Goal: Task Accomplishment & Management: Manage account settings

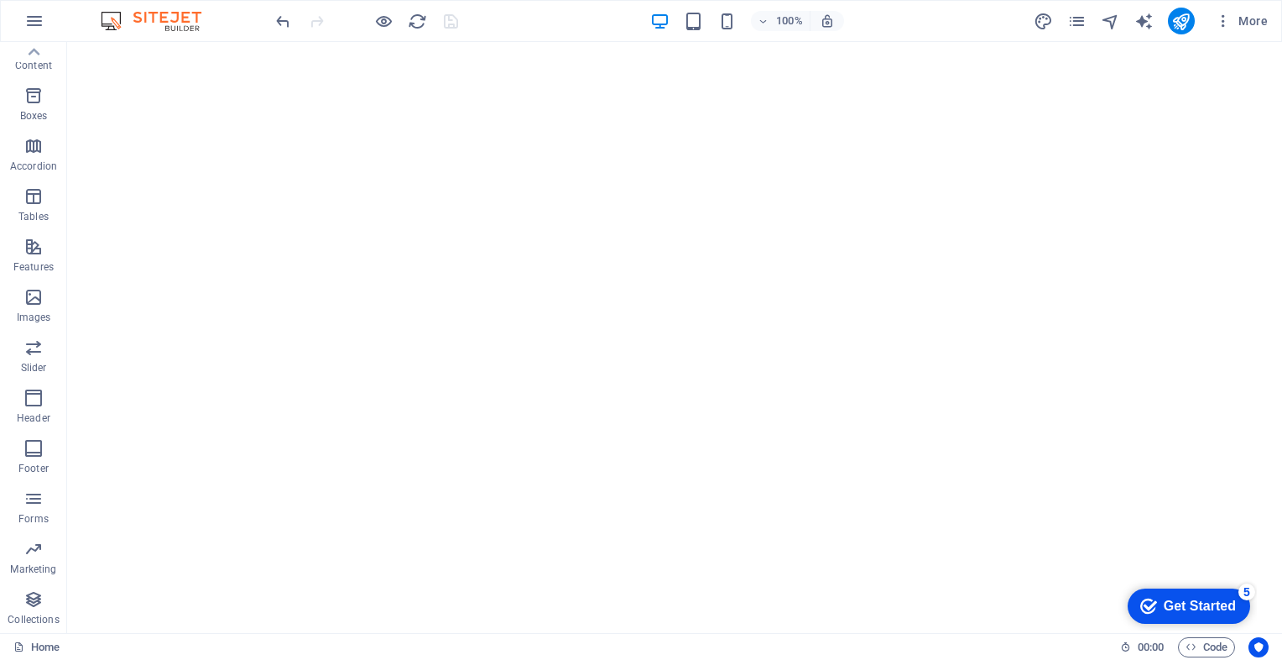
click at [1193, 600] on div "Get Started" at bounding box center [1200, 605] width 72 height 15
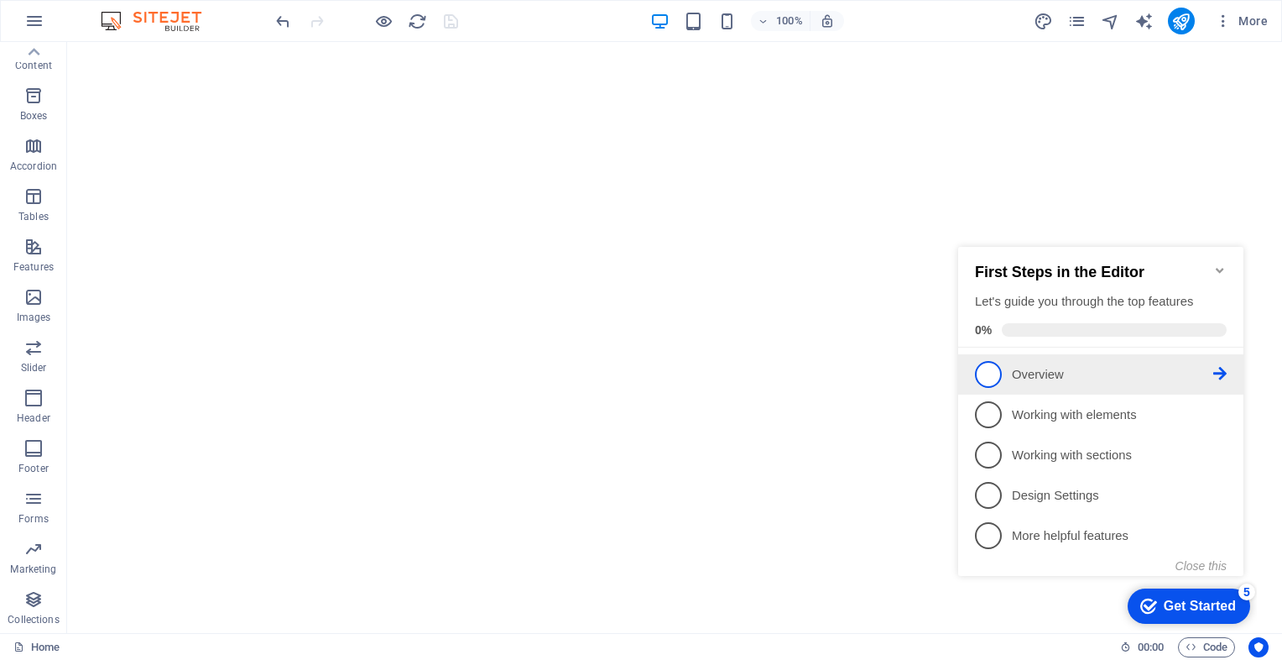
click at [990, 365] on span "1" at bounding box center [988, 374] width 27 height 27
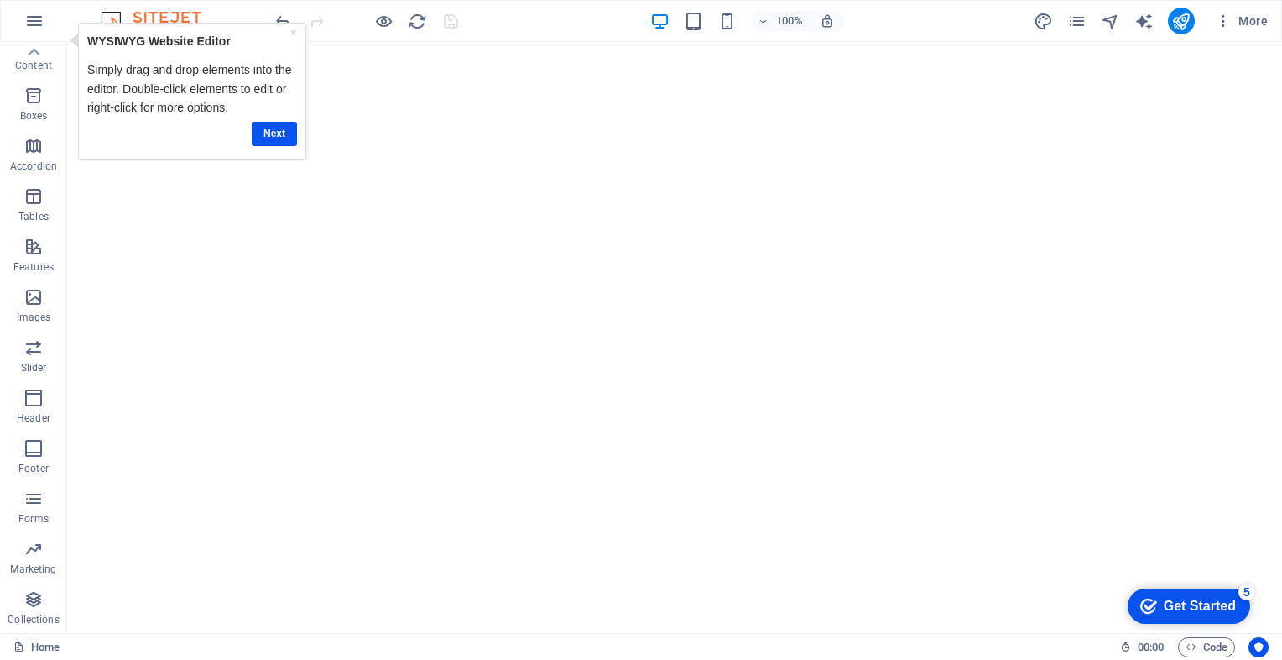
click at [1168, 605] on div "Get Started" at bounding box center [1200, 605] width 72 height 15
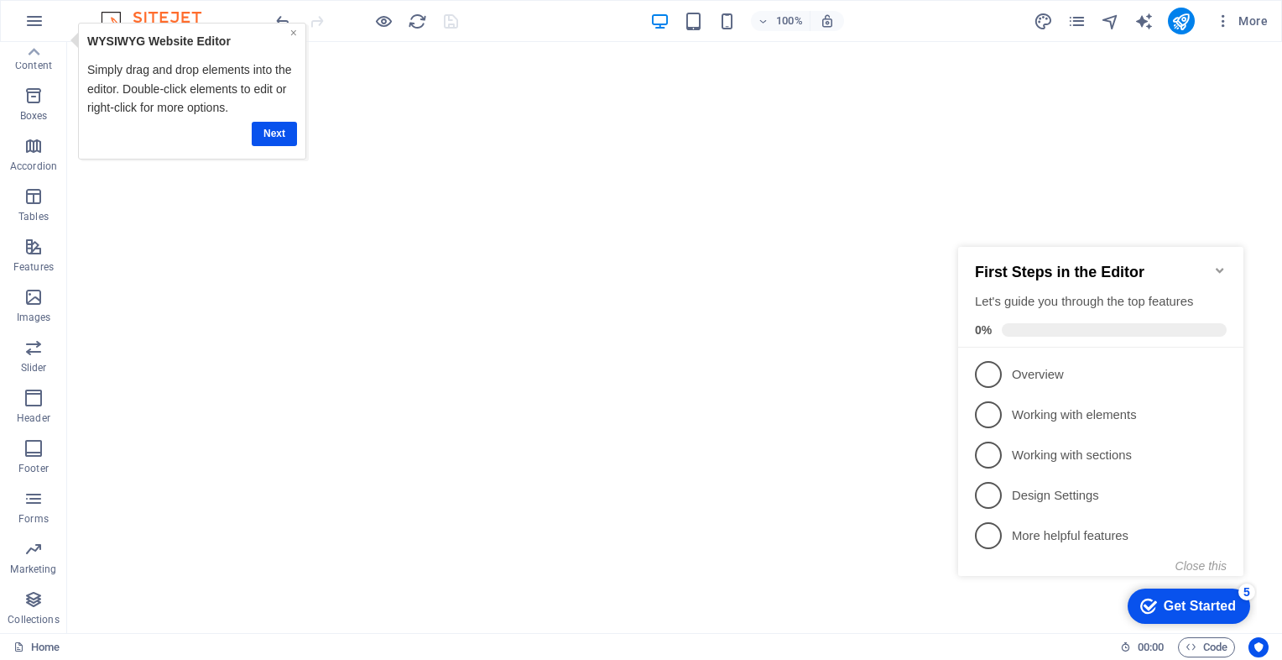
click at [295, 29] on link "×" at bounding box center [293, 31] width 7 height 13
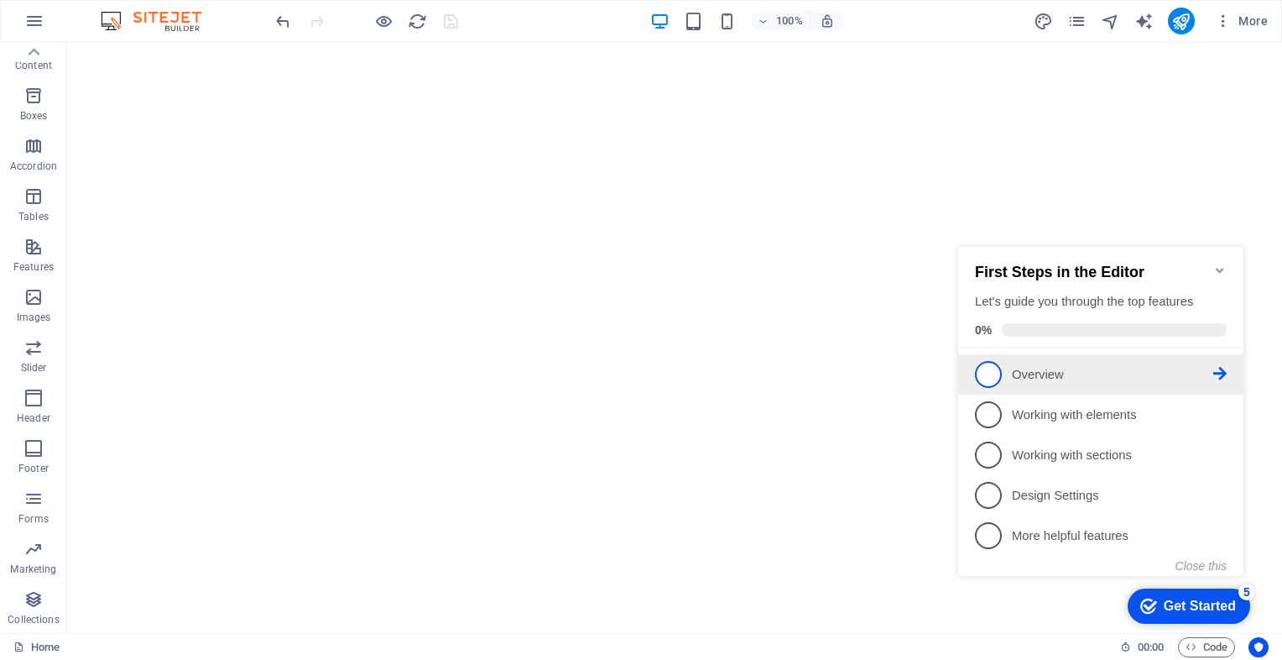
click at [1216, 367] on icon at bounding box center [1220, 373] width 13 height 13
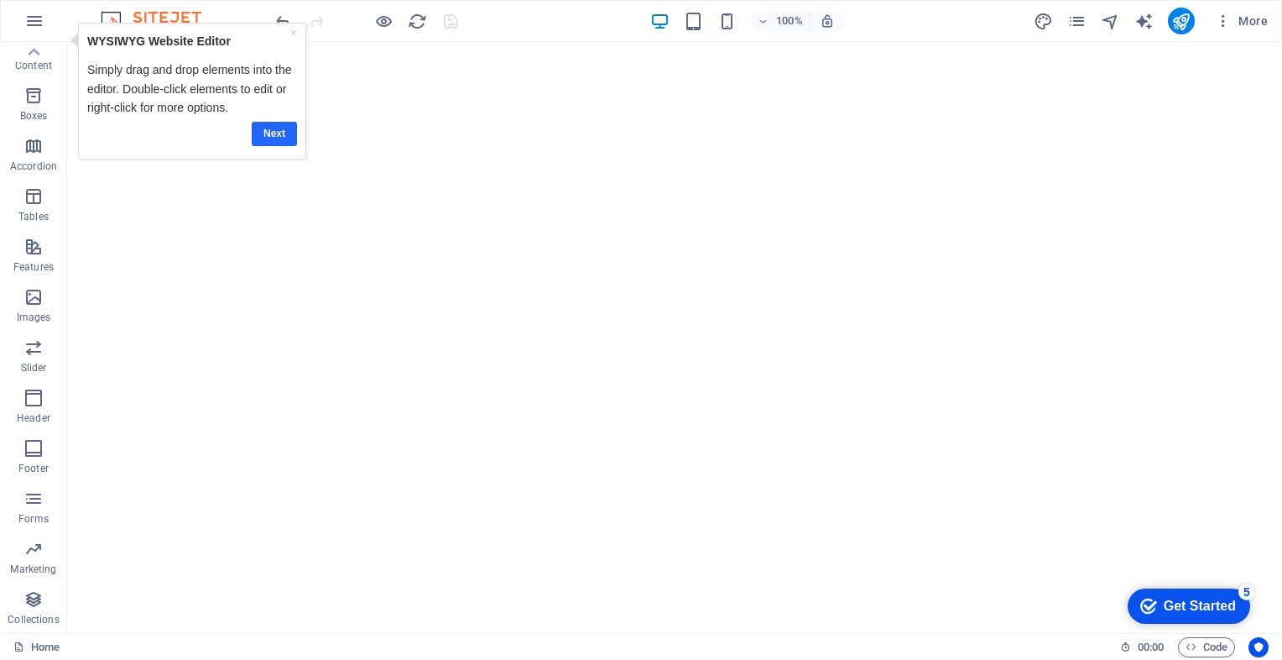
click at [273, 129] on link "Next" at bounding box center [274, 133] width 45 height 24
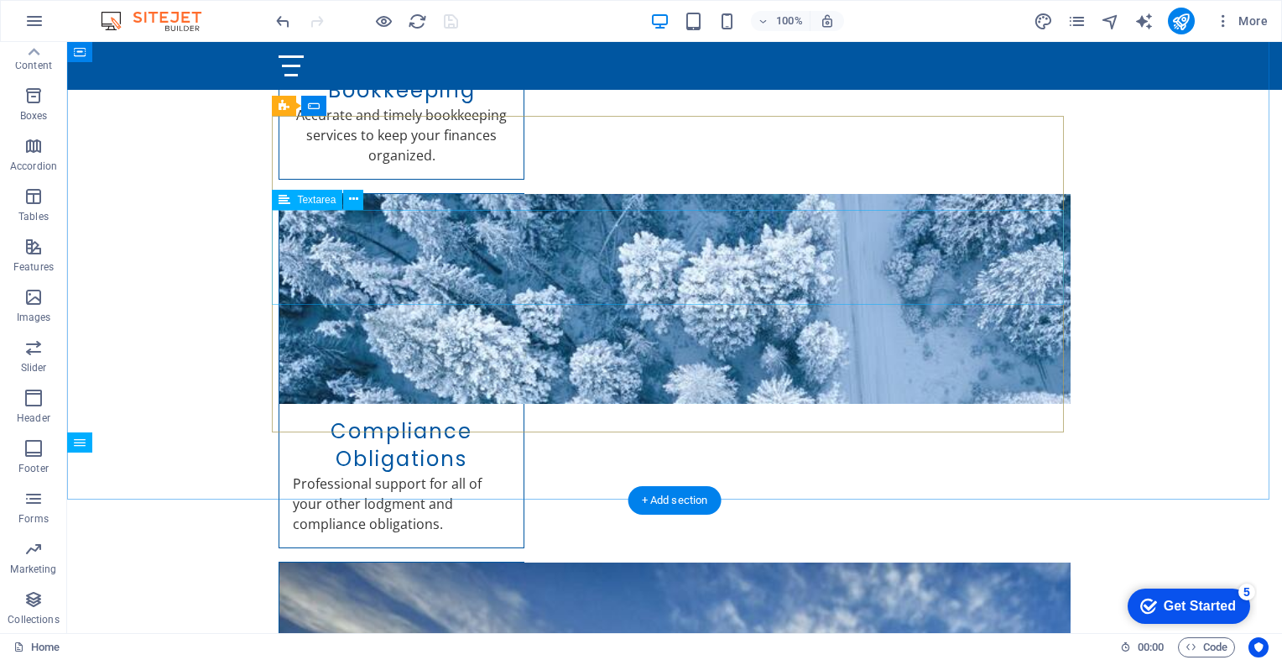
scroll to position [1563, 0]
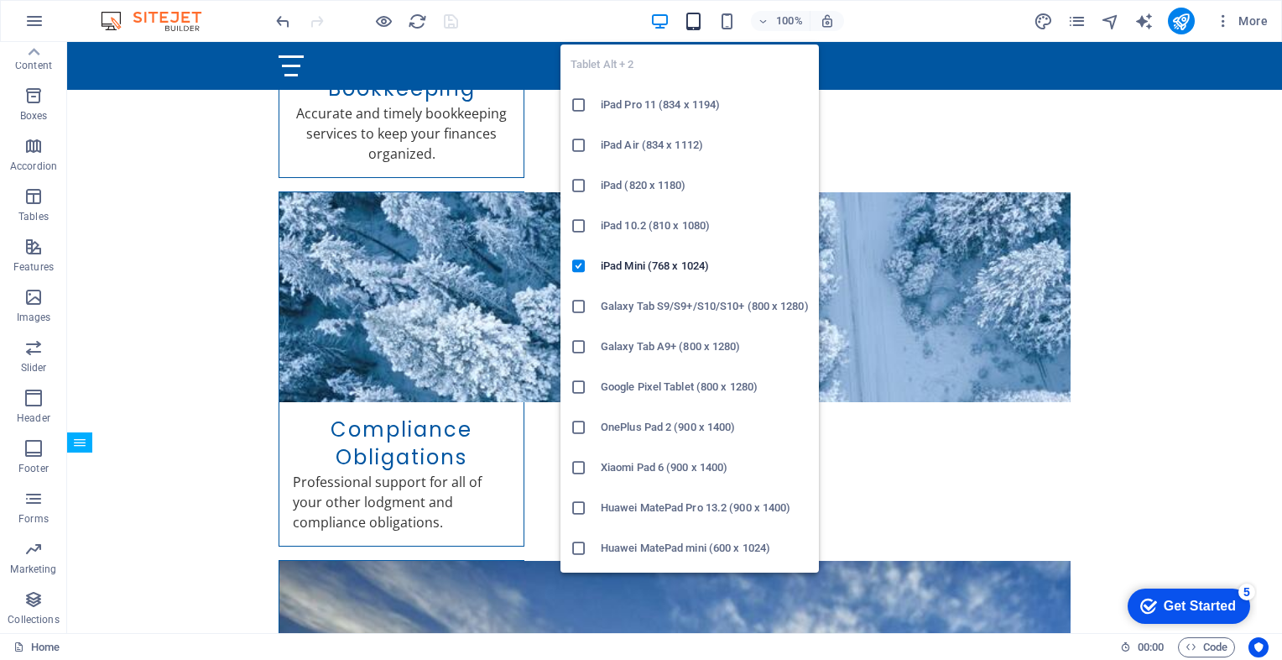
click at [697, 17] on icon "button" at bounding box center [693, 21] width 19 height 19
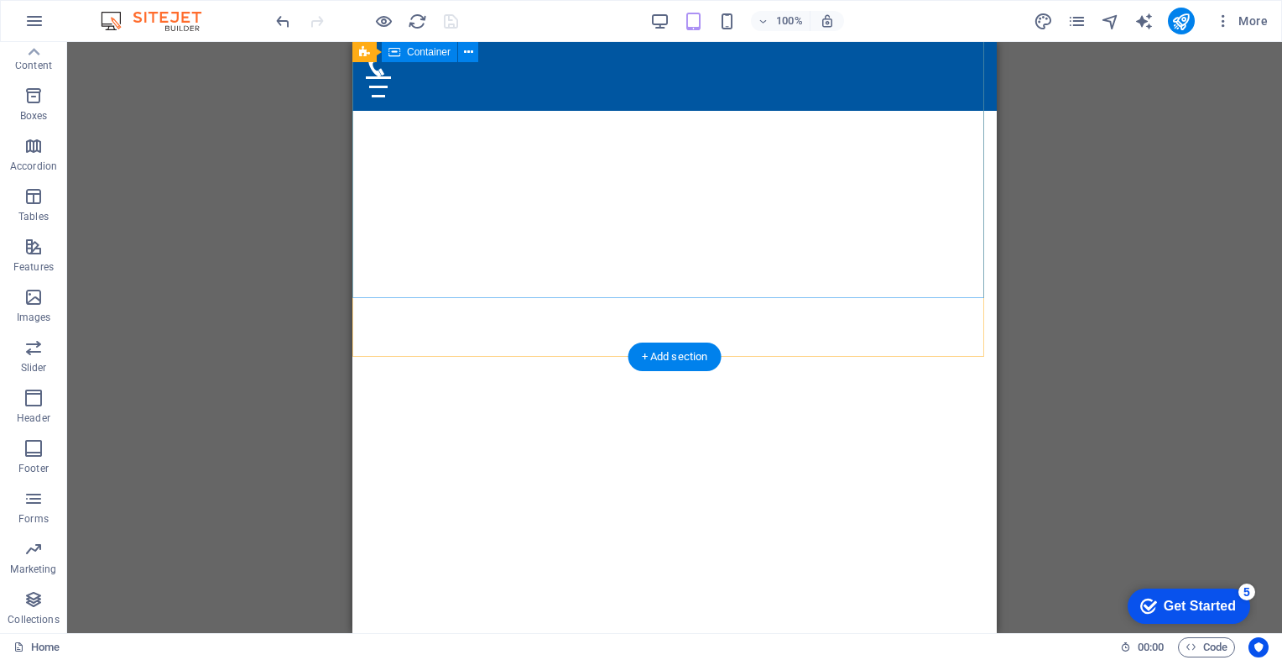
scroll to position [0, 0]
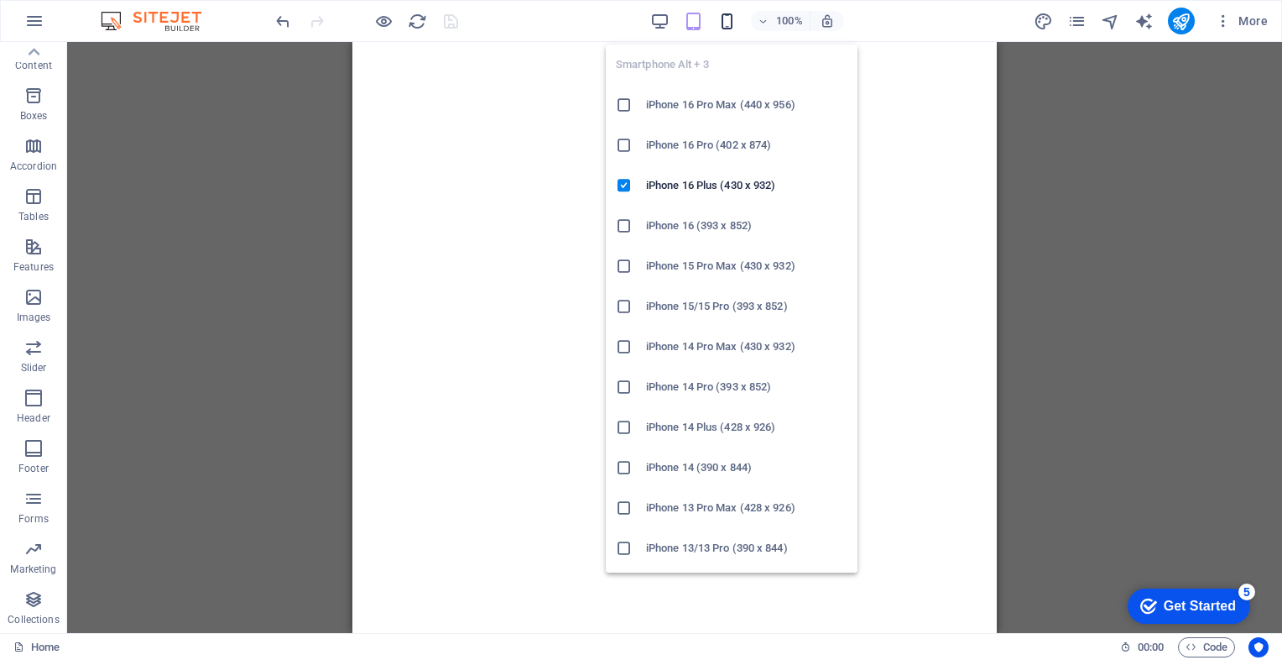
click at [728, 22] on icon "button" at bounding box center [727, 21] width 19 height 19
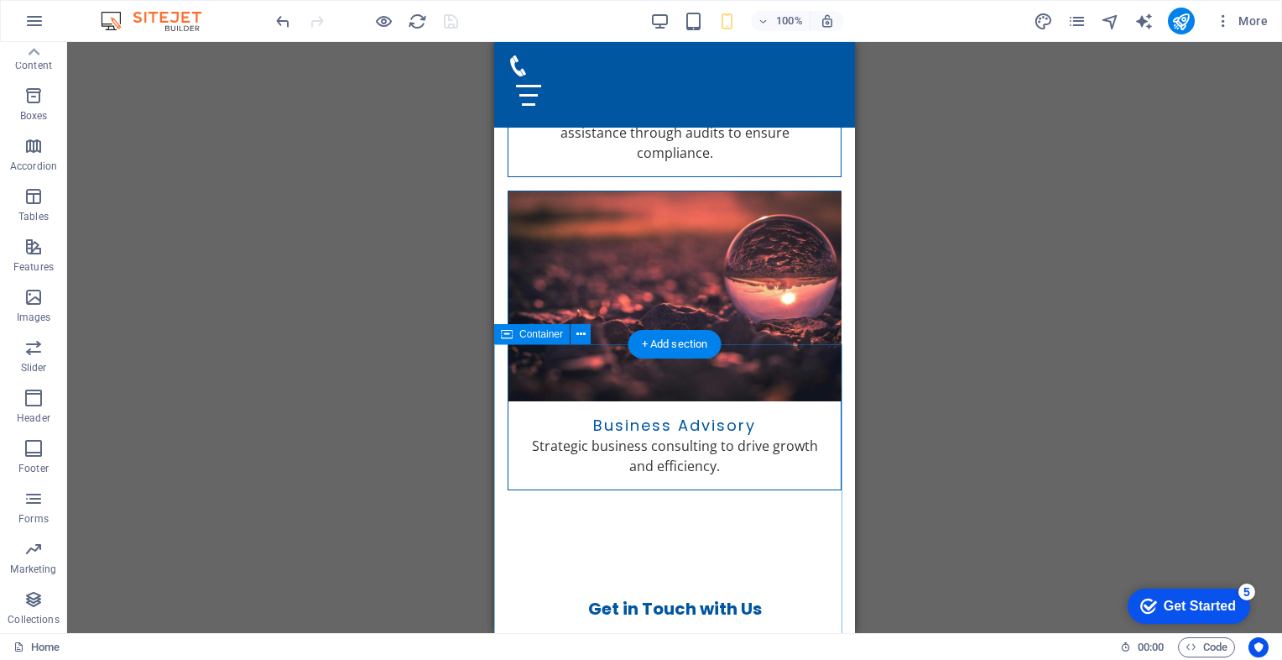
scroll to position [2852, 0]
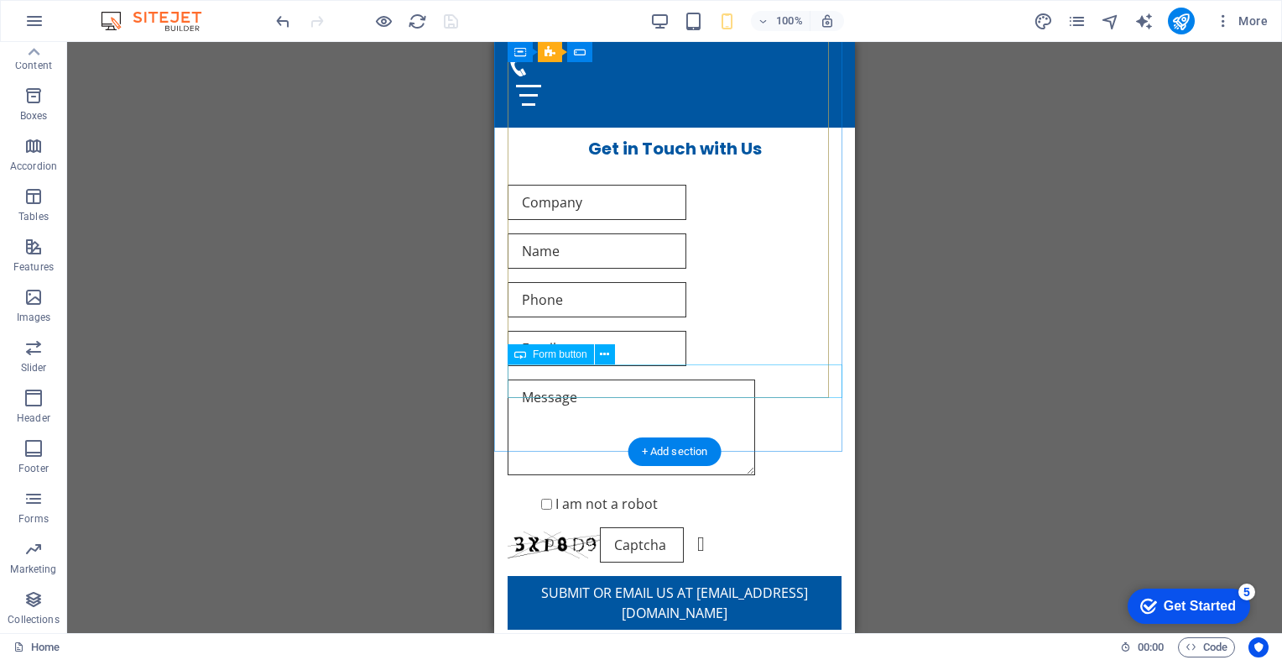
click at [655, 576] on div "Submit or email us at [EMAIL_ADDRESS][DOMAIN_NAME]" at bounding box center [675, 603] width 334 height 54
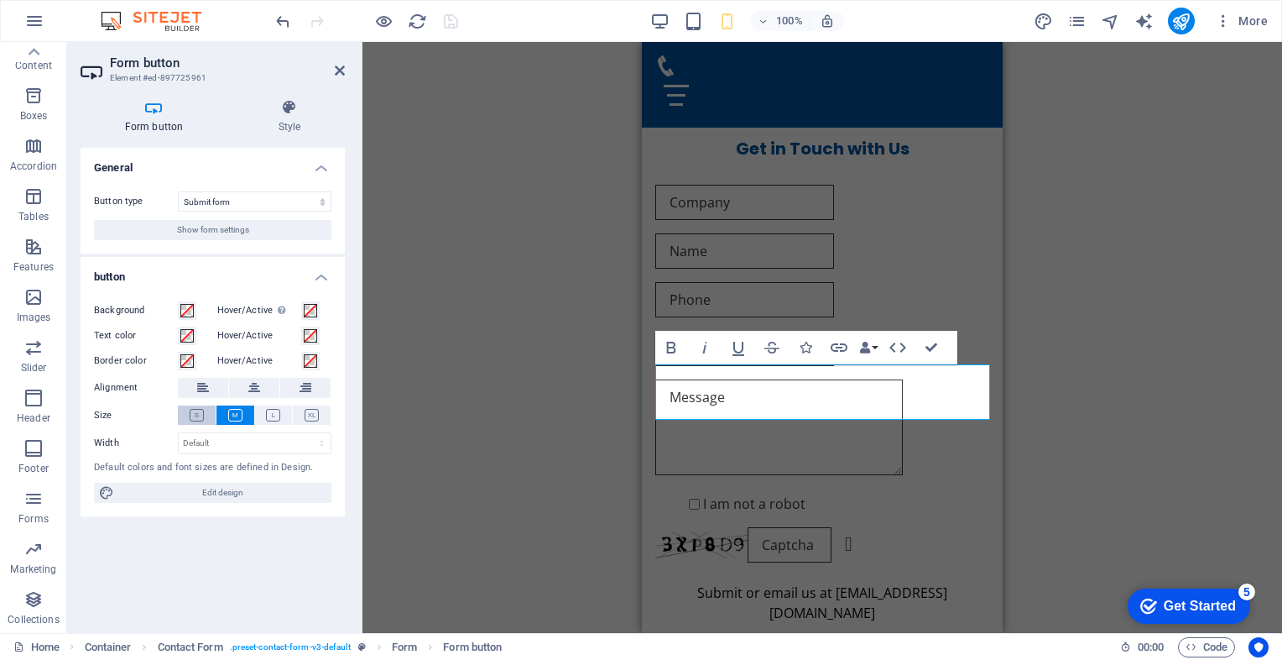
click at [198, 415] on icon at bounding box center [197, 415] width 14 height 13
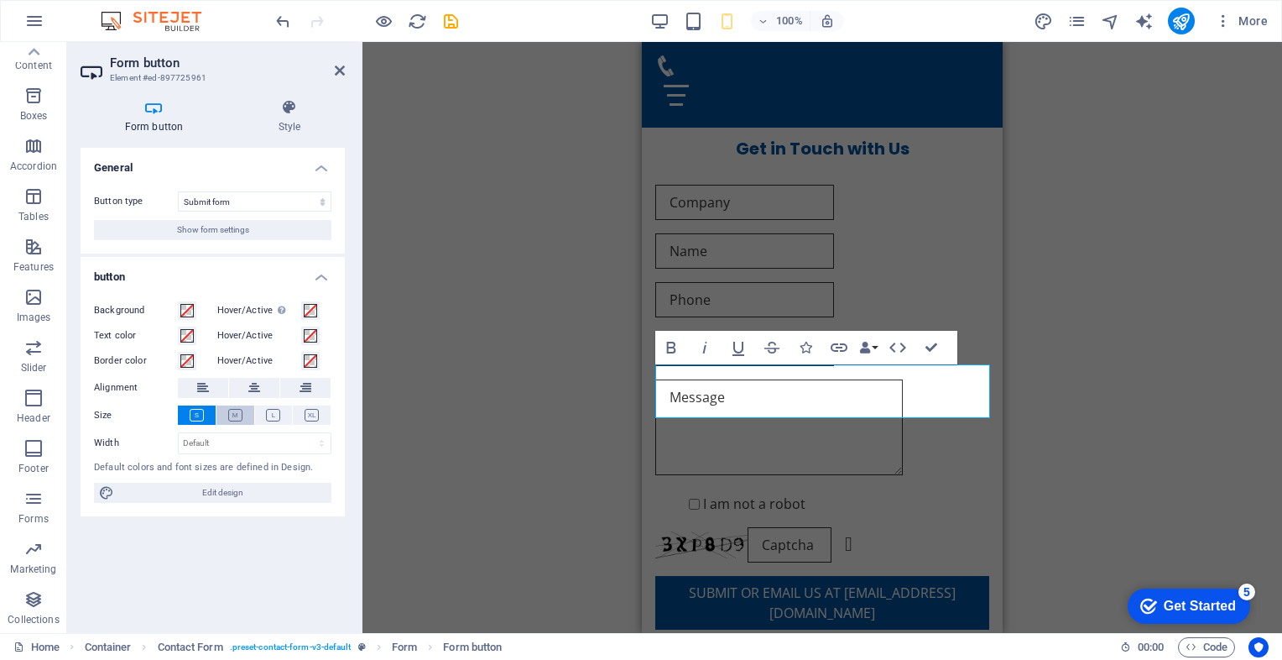
click at [232, 416] on icon at bounding box center [235, 415] width 14 height 13
click at [194, 414] on icon at bounding box center [197, 415] width 14 height 13
click at [227, 414] on button at bounding box center [236, 414] width 38 height 19
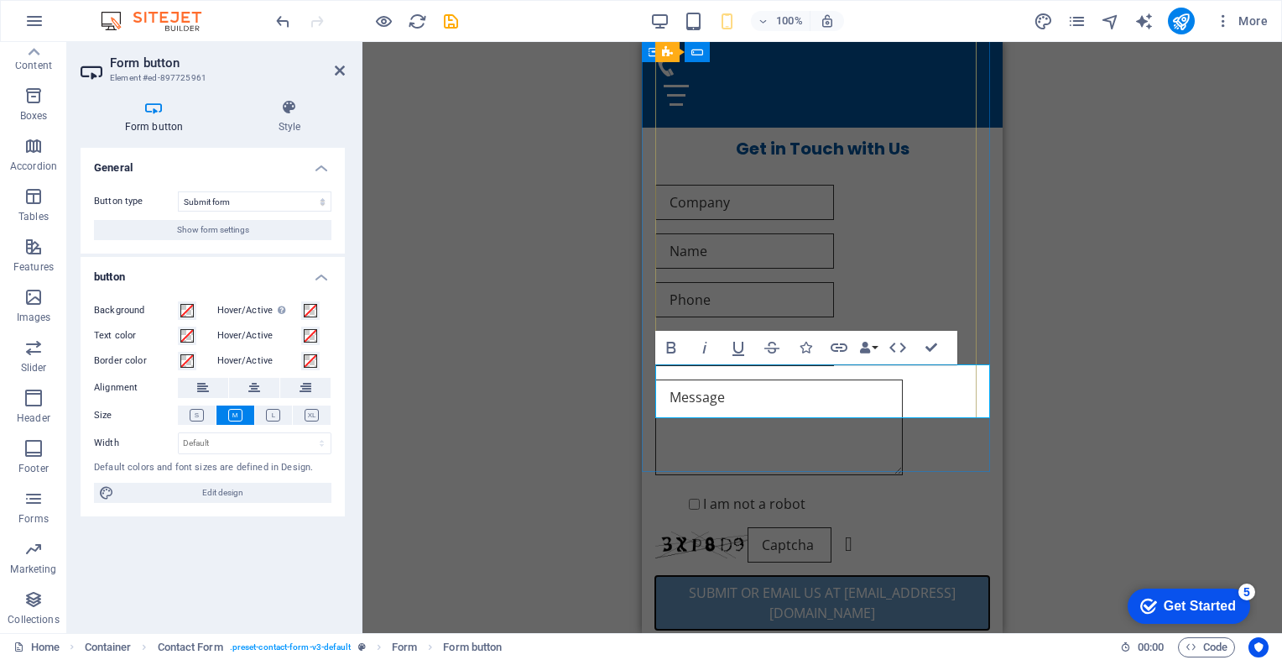
click at [784, 576] on button "Submit or email us at [EMAIL_ADDRESS][DOMAIN_NAME]" at bounding box center [822, 603] width 334 height 54
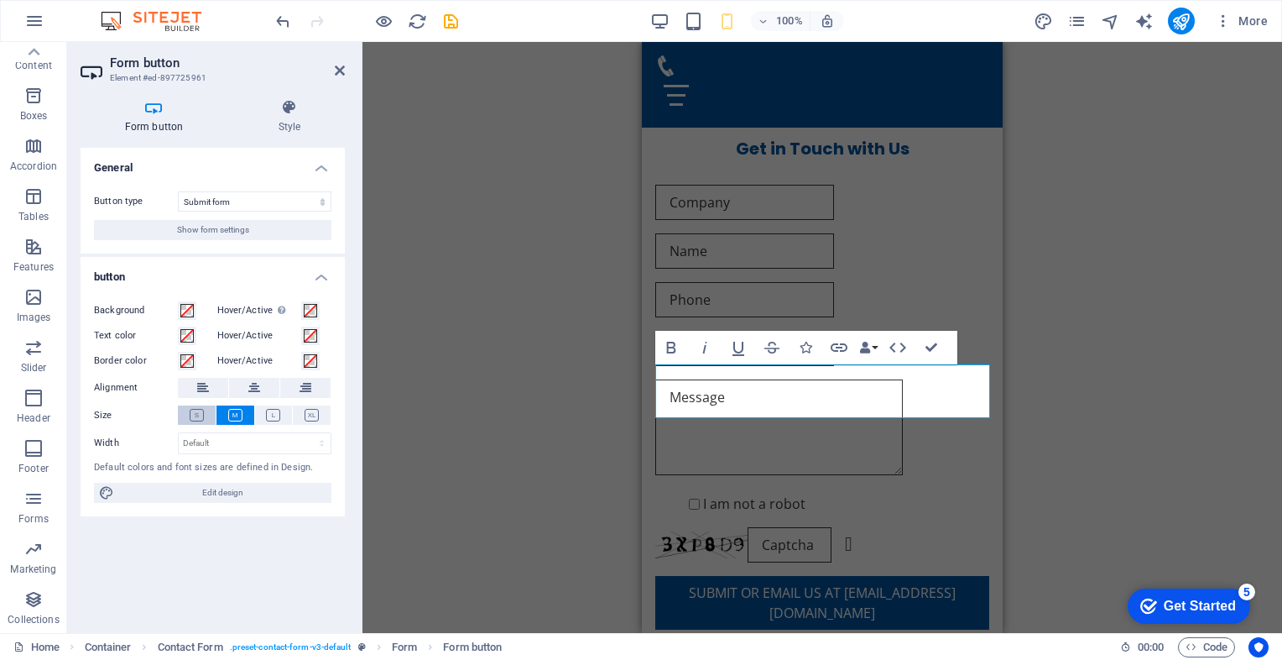
click at [204, 414] on button at bounding box center [197, 414] width 38 height 19
click at [242, 441] on select "Default px rem % em vh vw" at bounding box center [255, 443] width 152 height 20
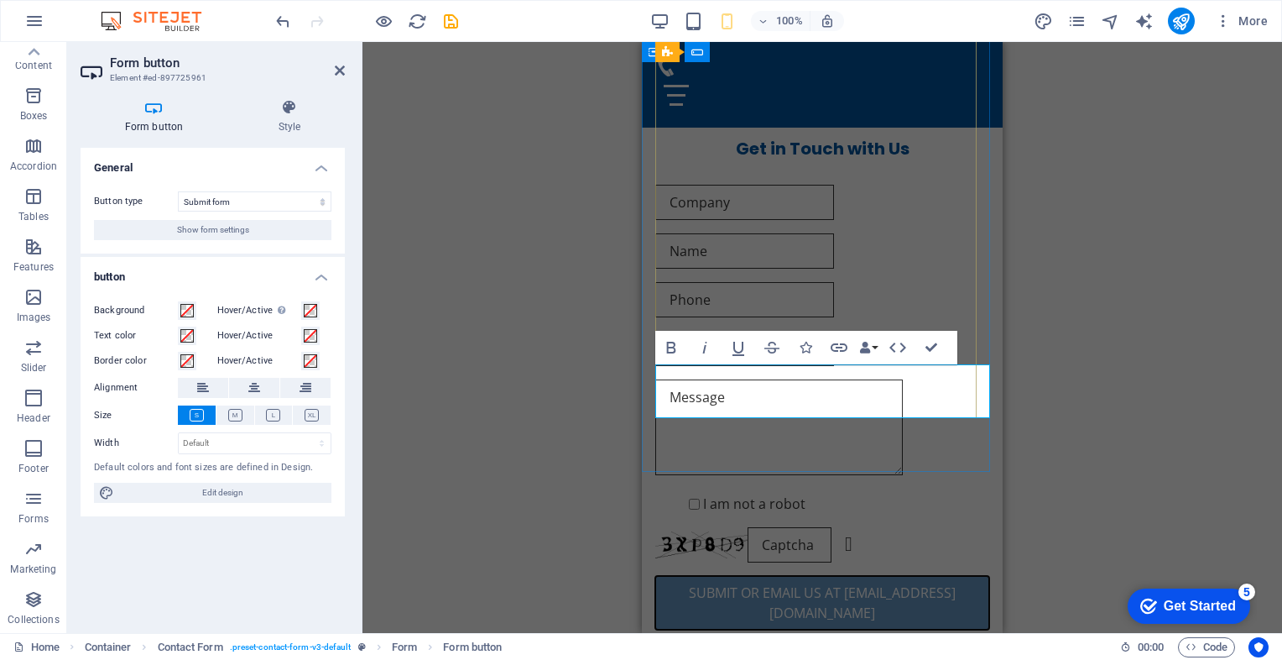
click at [750, 576] on button "Submit or email us at [EMAIL_ADDRESS][DOMAIN_NAME]" at bounding box center [822, 603] width 334 height 54
type button "Submit"
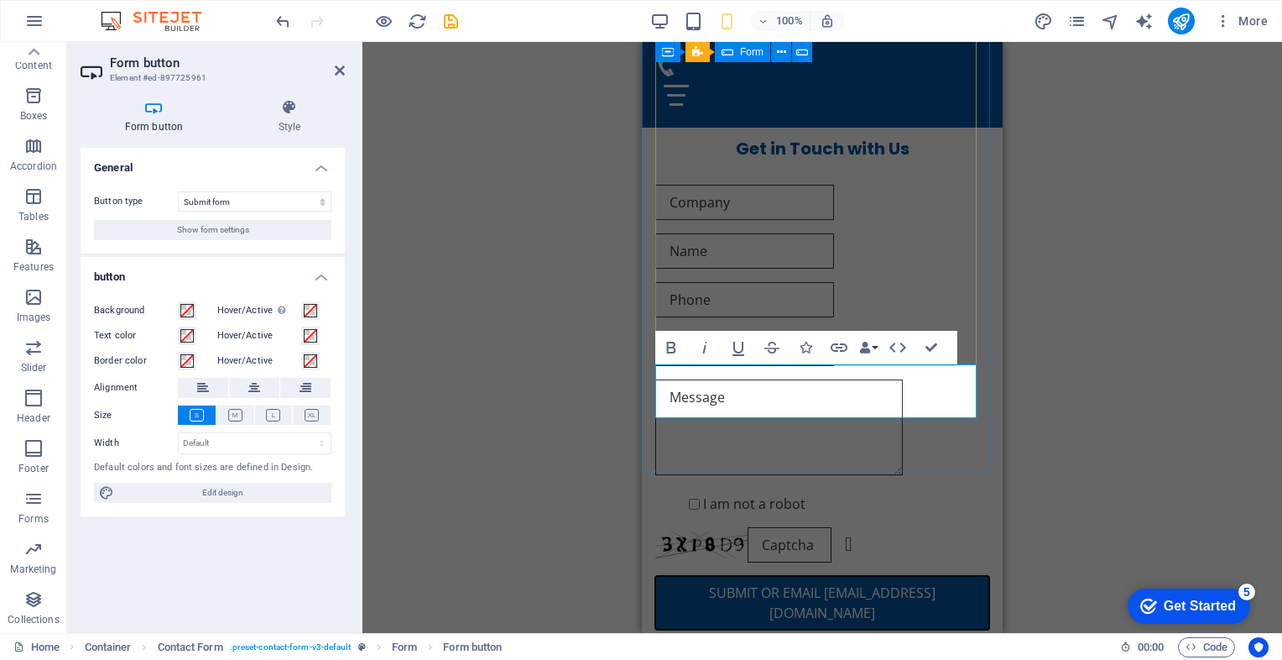
click at [792, 277] on div "I am not a robot Unreadable? Load new Submit or email [EMAIL_ADDRESS][DOMAIN_NA…" at bounding box center [822, 407] width 334 height 458
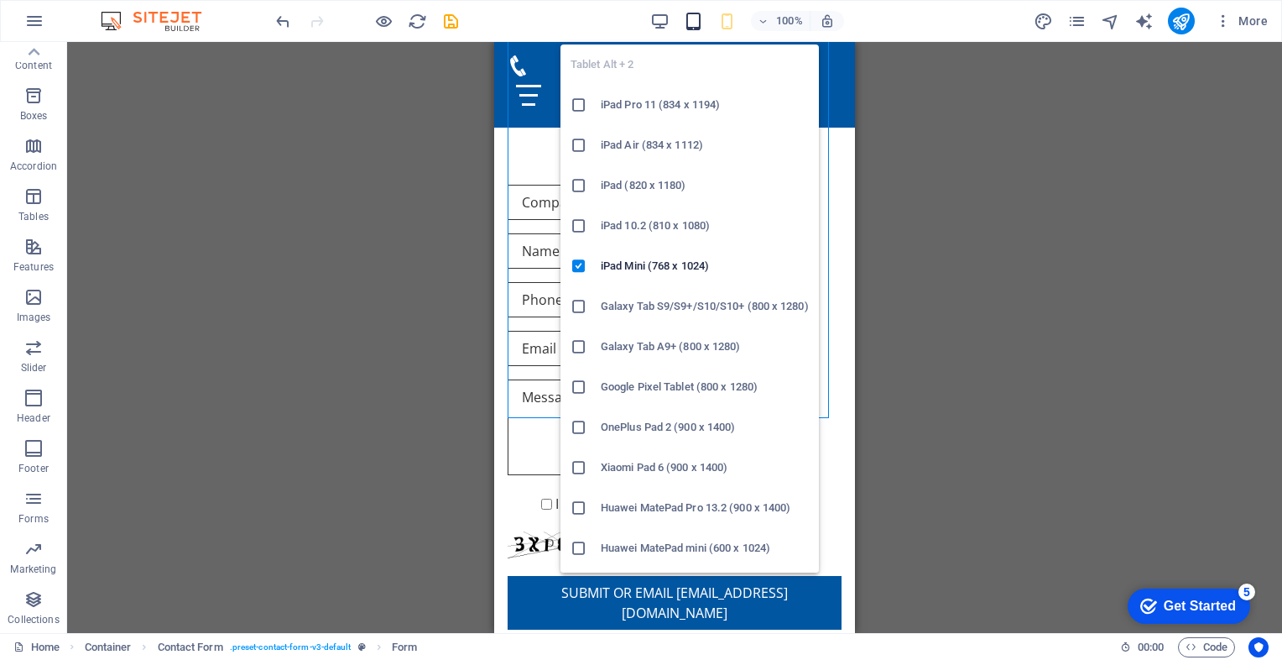
click at [697, 23] on icon "button" at bounding box center [693, 21] width 19 height 19
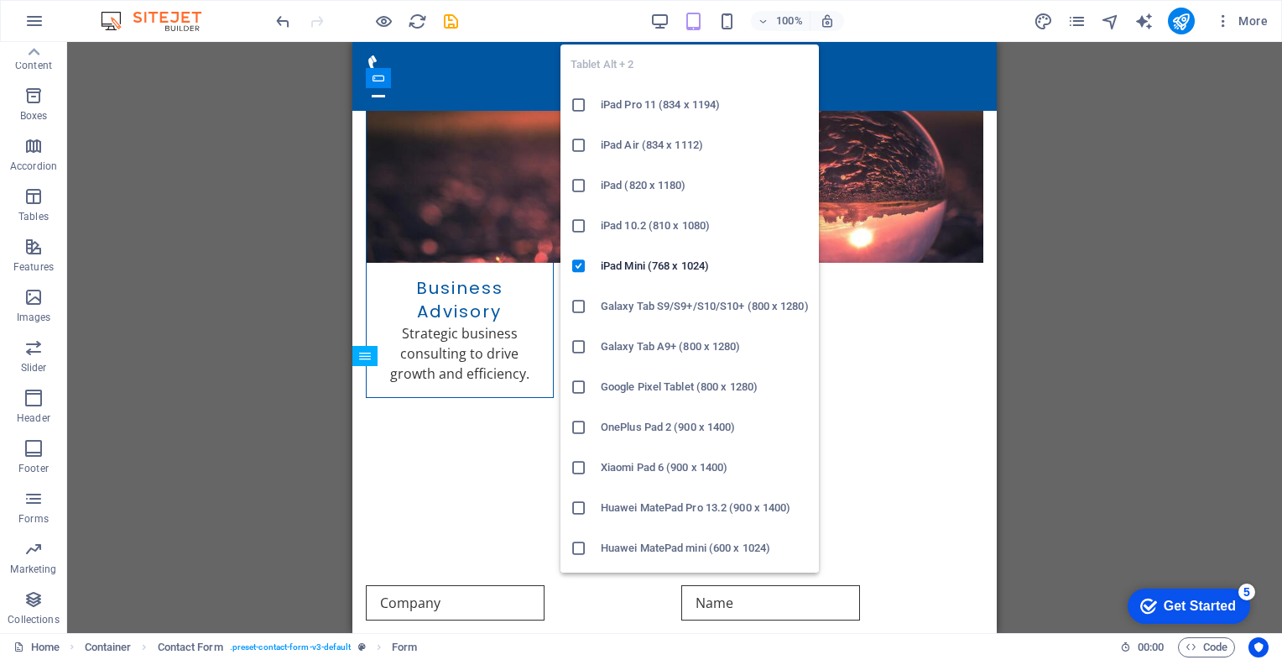
scroll to position [1649, 0]
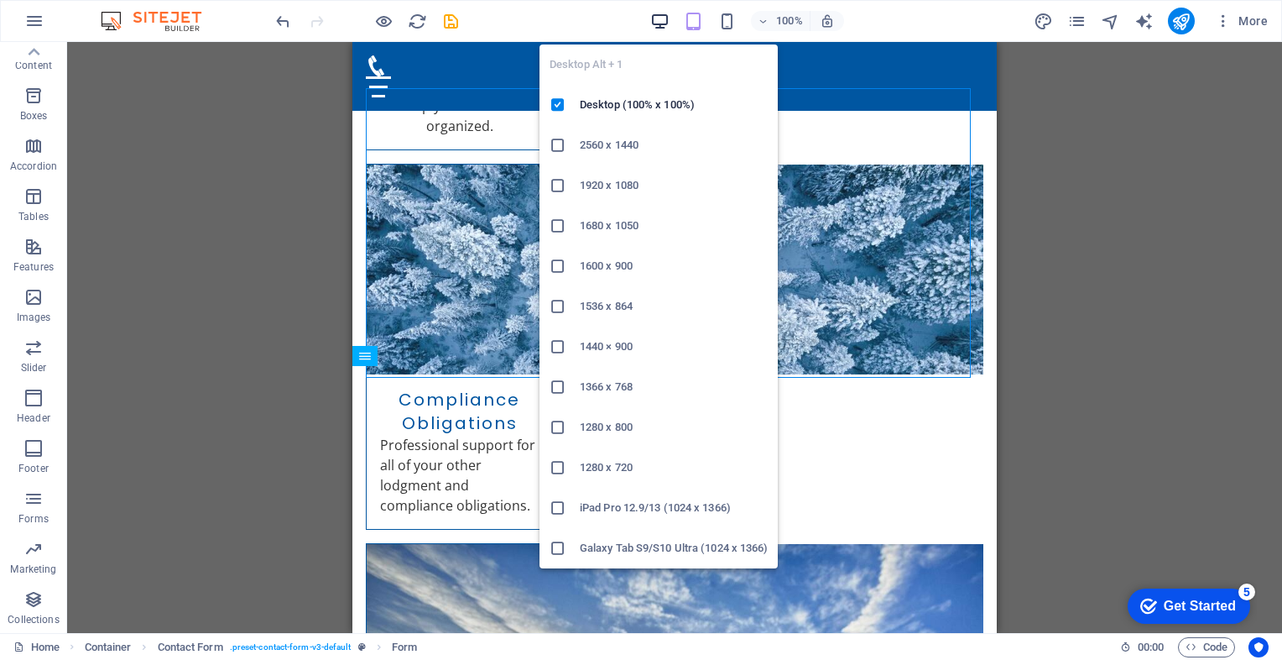
click at [663, 21] on icon "button" at bounding box center [659, 21] width 19 height 19
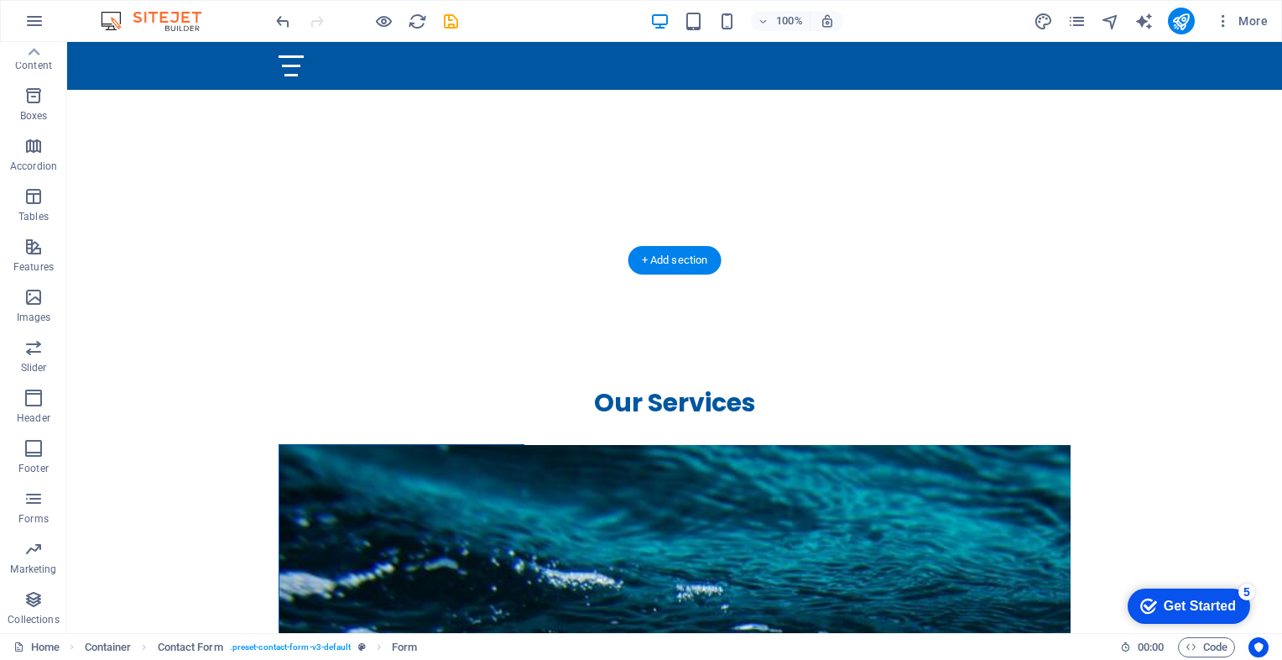
scroll to position [0, 0]
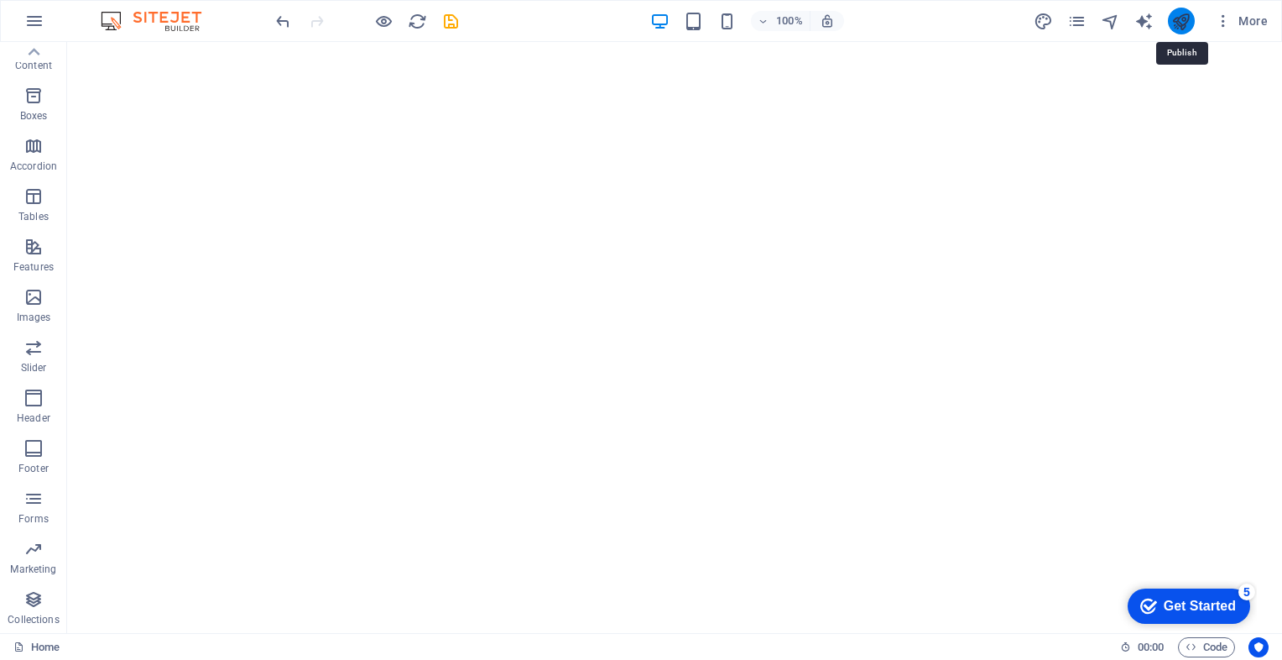
click at [1177, 18] on icon "publish" at bounding box center [1181, 21] width 19 height 19
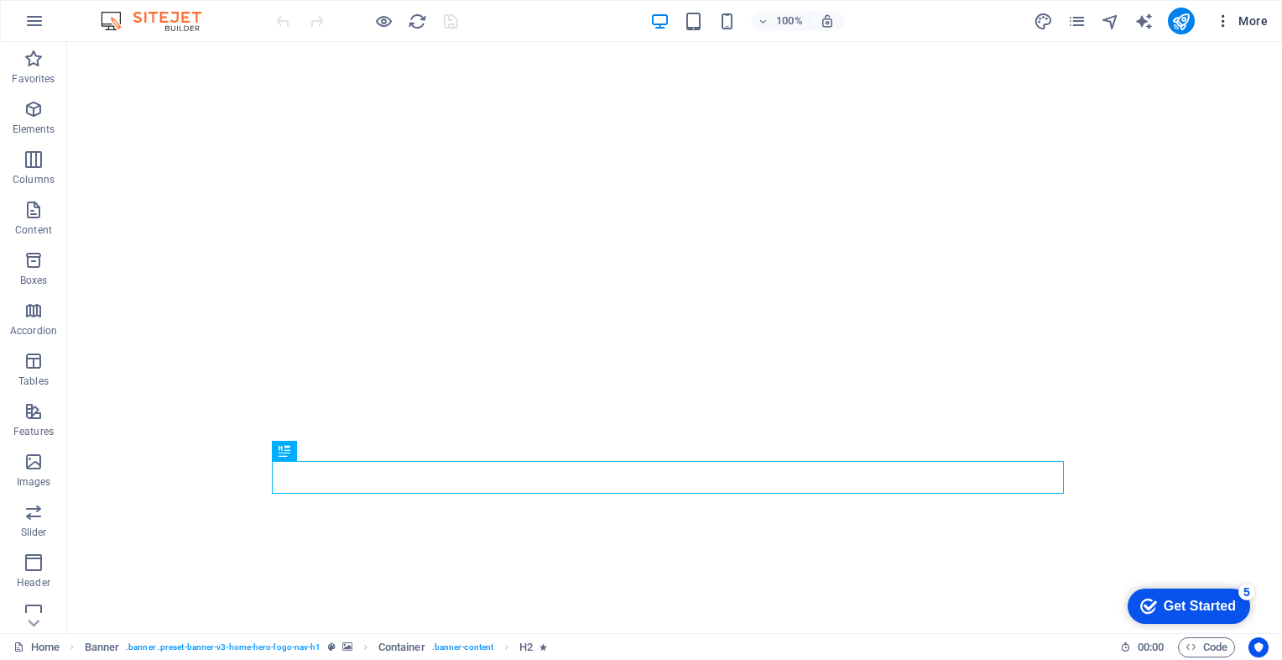
click at [1225, 20] on icon "button" at bounding box center [1223, 21] width 17 height 17
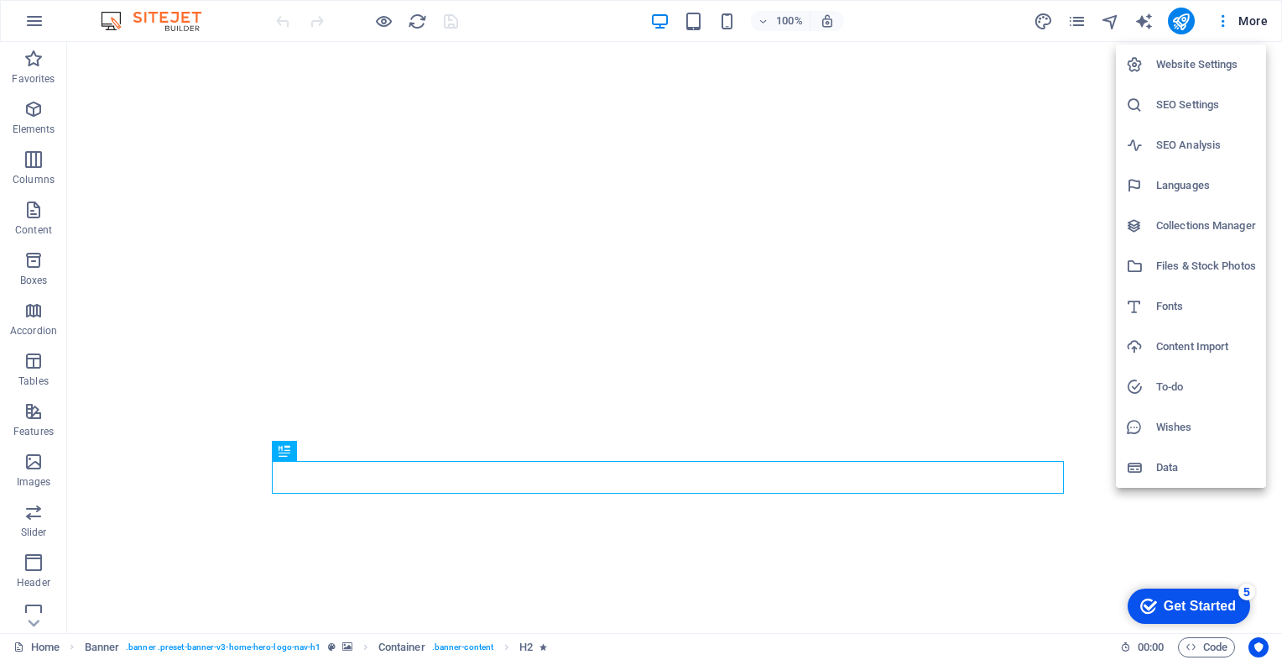
click at [1204, 61] on h6 "Website Settings" at bounding box center [1207, 65] width 100 height 20
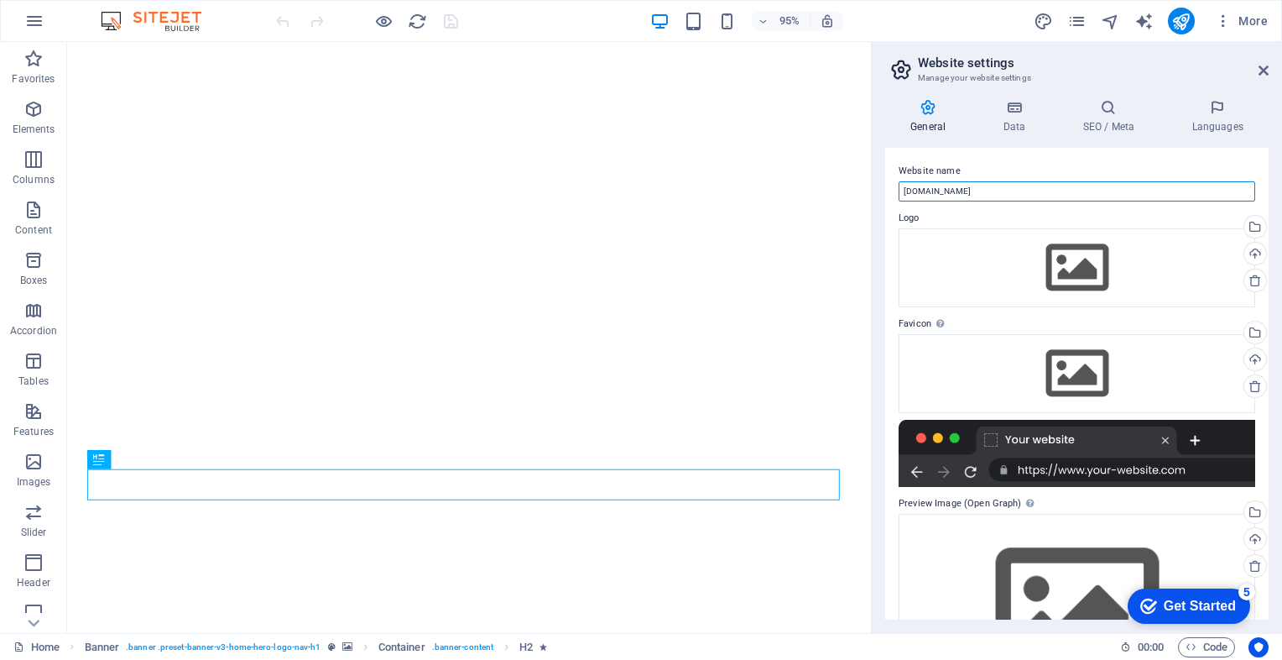
click at [903, 192] on input "cmsaccounting.com.au" at bounding box center [1077, 191] width 357 height 20
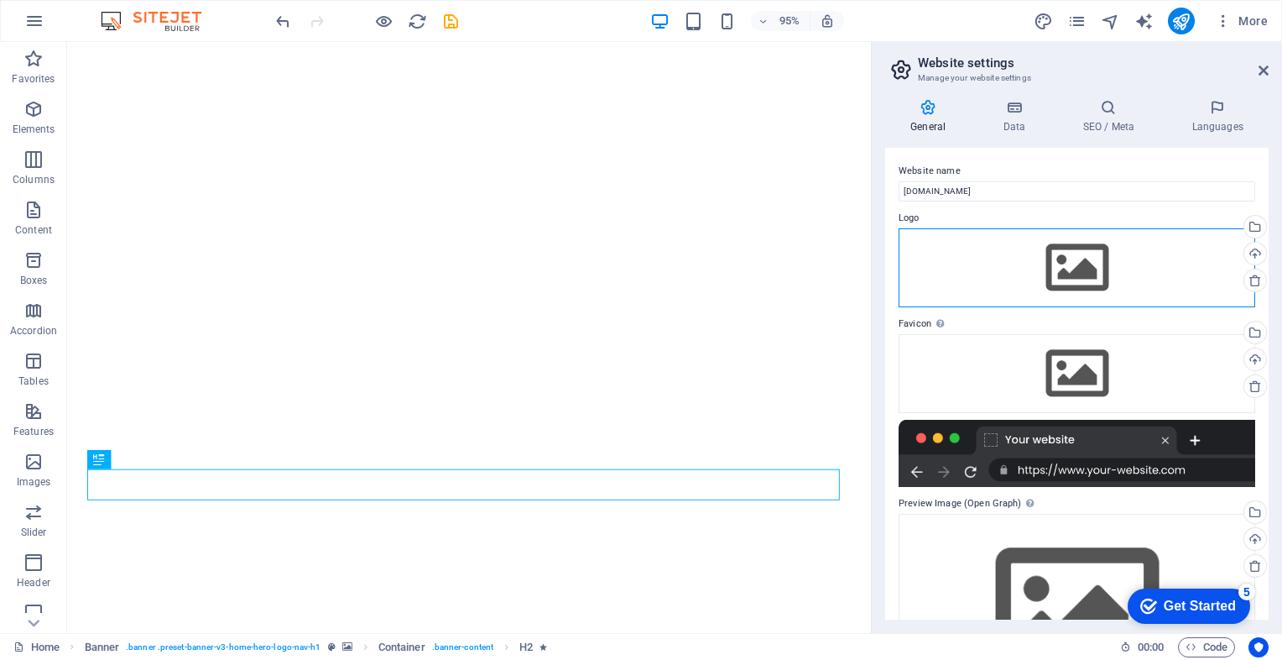
click at [1073, 267] on div "Drag files here, click to choose files or select files from Files or our free s…" at bounding box center [1077, 267] width 357 height 79
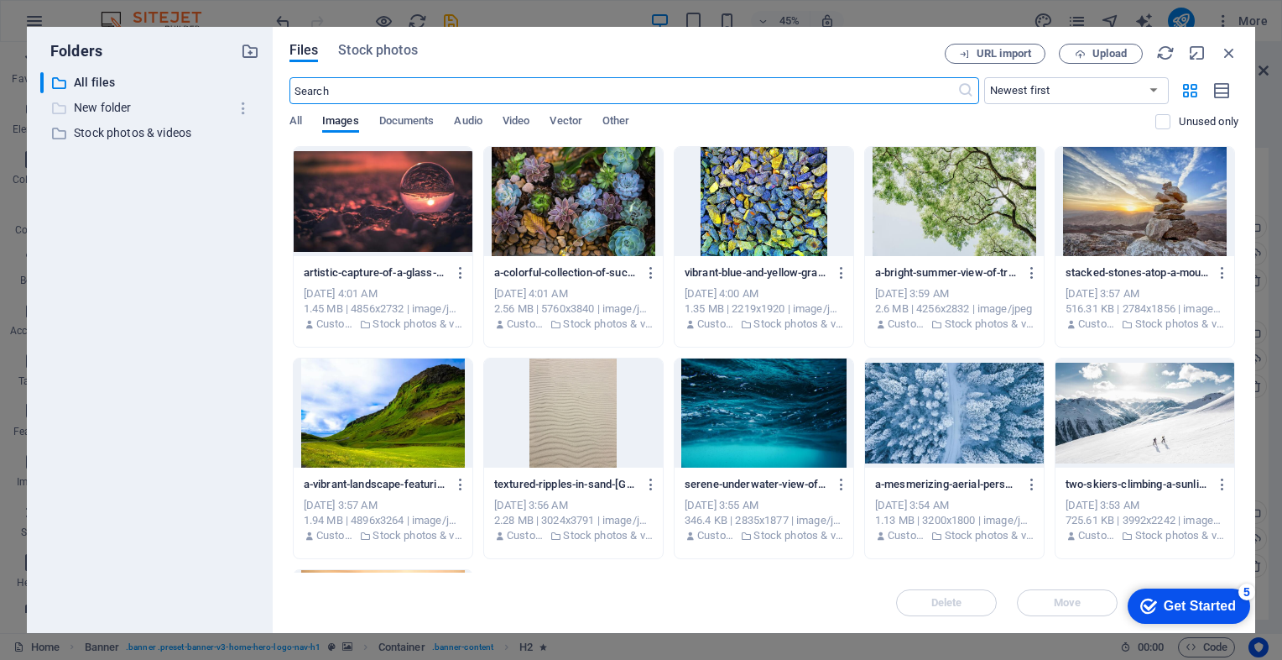
click at [103, 104] on p "New folder" at bounding box center [151, 107] width 154 height 19
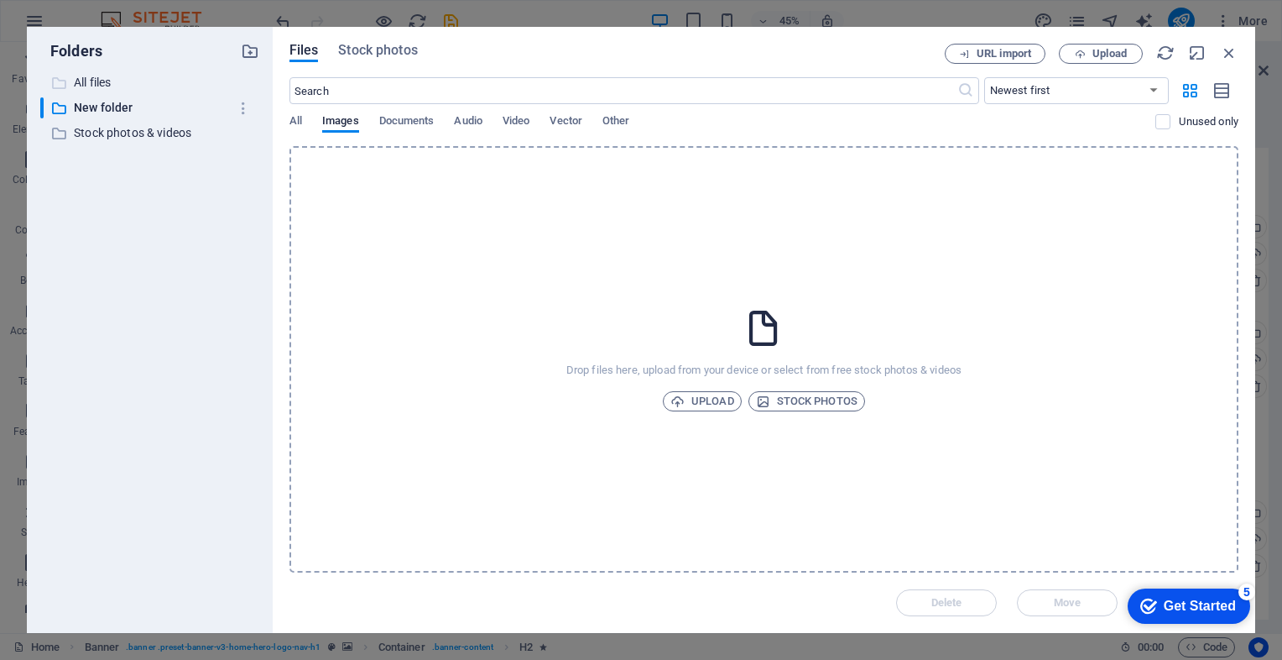
click at [97, 82] on p "All files" at bounding box center [151, 82] width 154 height 19
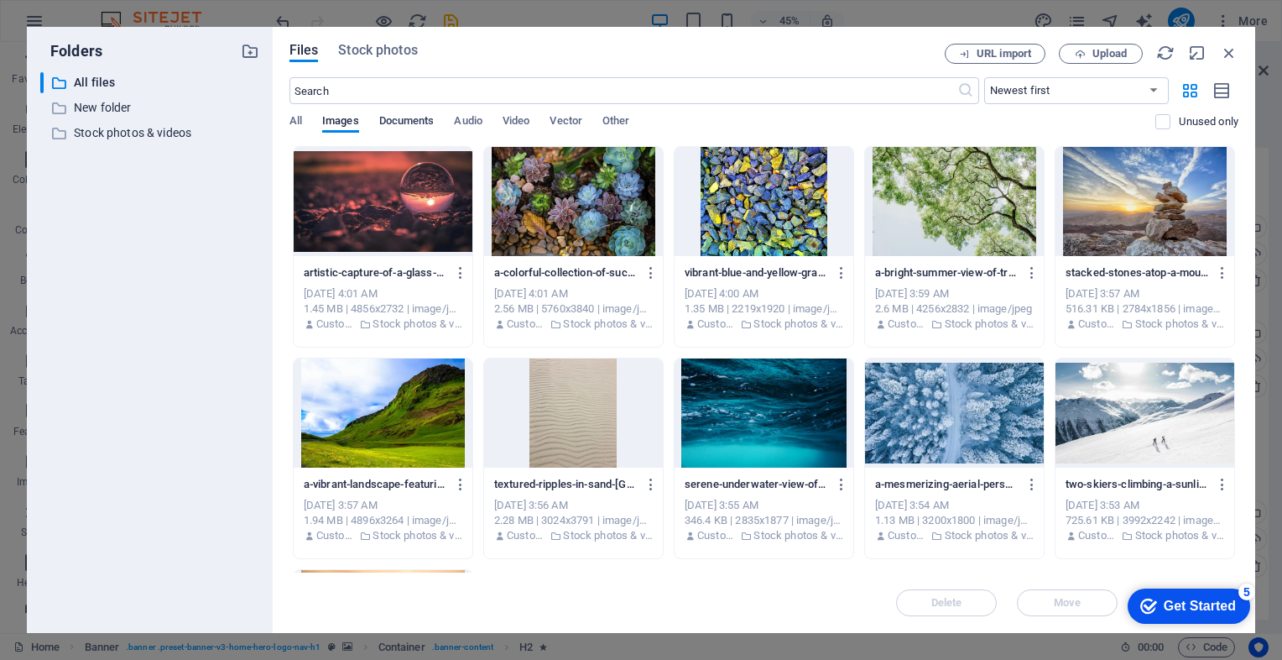
click at [412, 118] on span "Documents" at bounding box center [406, 122] width 55 height 23
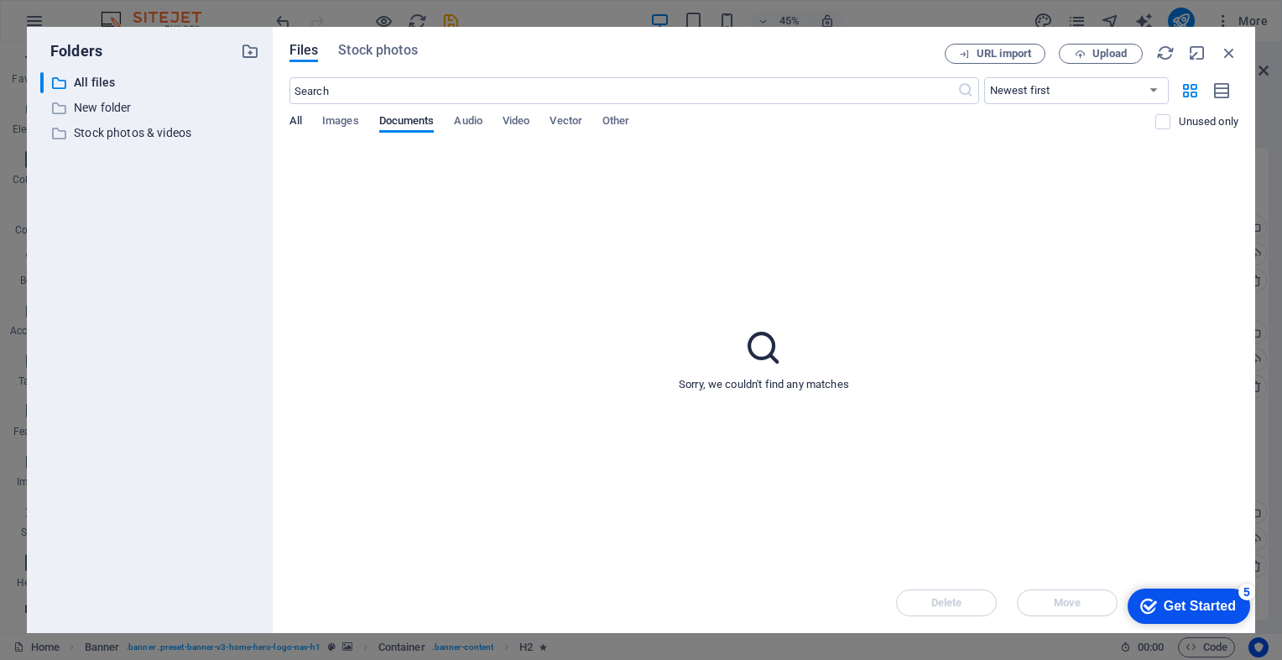
click at [297, 117] on span "All" at bounding box center [296, 122] width 13 height 23
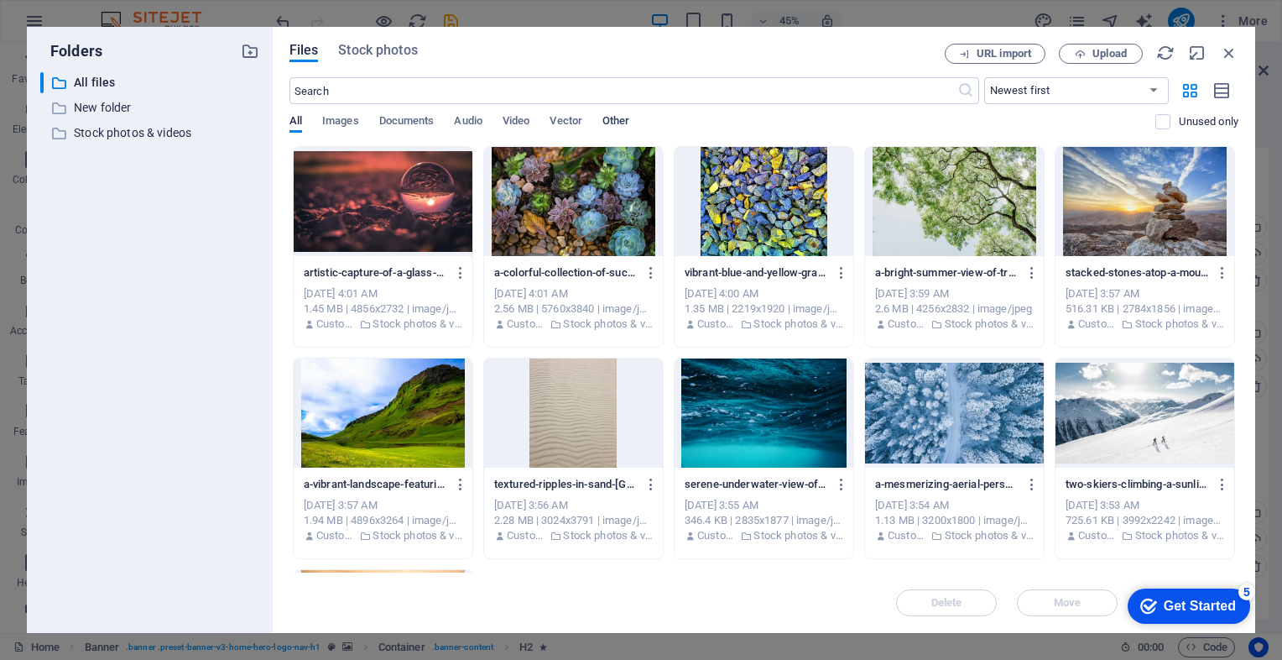
click at [612, 126] on span "Other" at bounding box center [616, 122] width 27 height 23
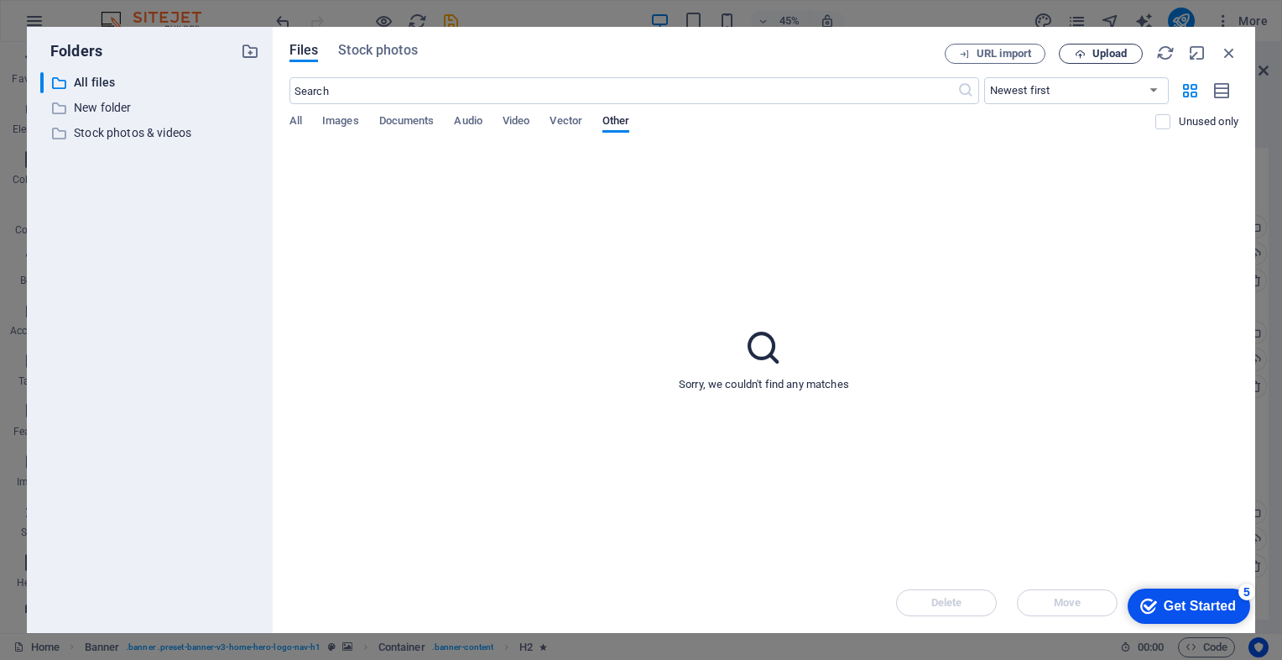
click at [1107, 58] on span "Upload" at bounding box center [1110, 54] width 34 height 10
click at [1229, 48] on icon "button" at bounding box center [1229, 53] width 18 height 18
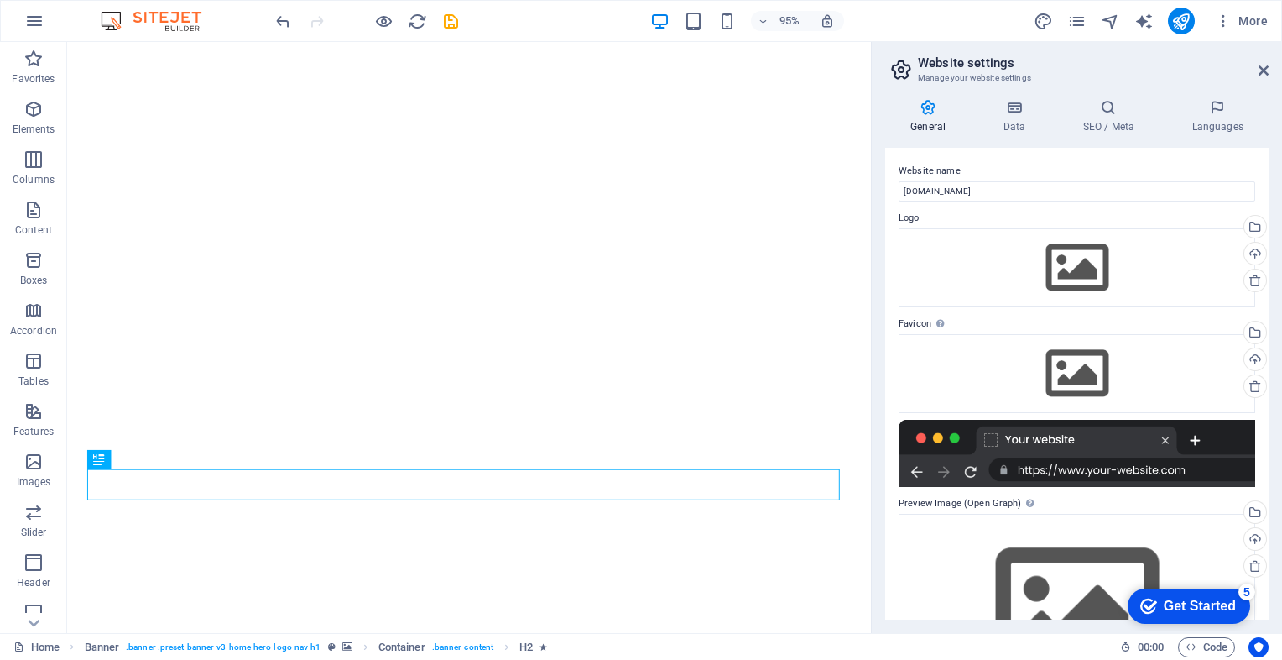
click at [1094, 474] on div at bounding box center [1077, 453] width 357 height 67
click at [1104, 440] on div at bounding box center [1077, 453] width 357 height 67
drag, startPoint x: 1127, startPoint y: 238, endPoint x: 800, endPoint y: 214, distance: 328.2
click at [1054, 179] on label "Website name" at bounding box center [1077, 171] width 357 height 20
click at [1054, 181] on input "www.cmsaccounting.com.au" at bounding box center [1077, 191] width 357 height 20
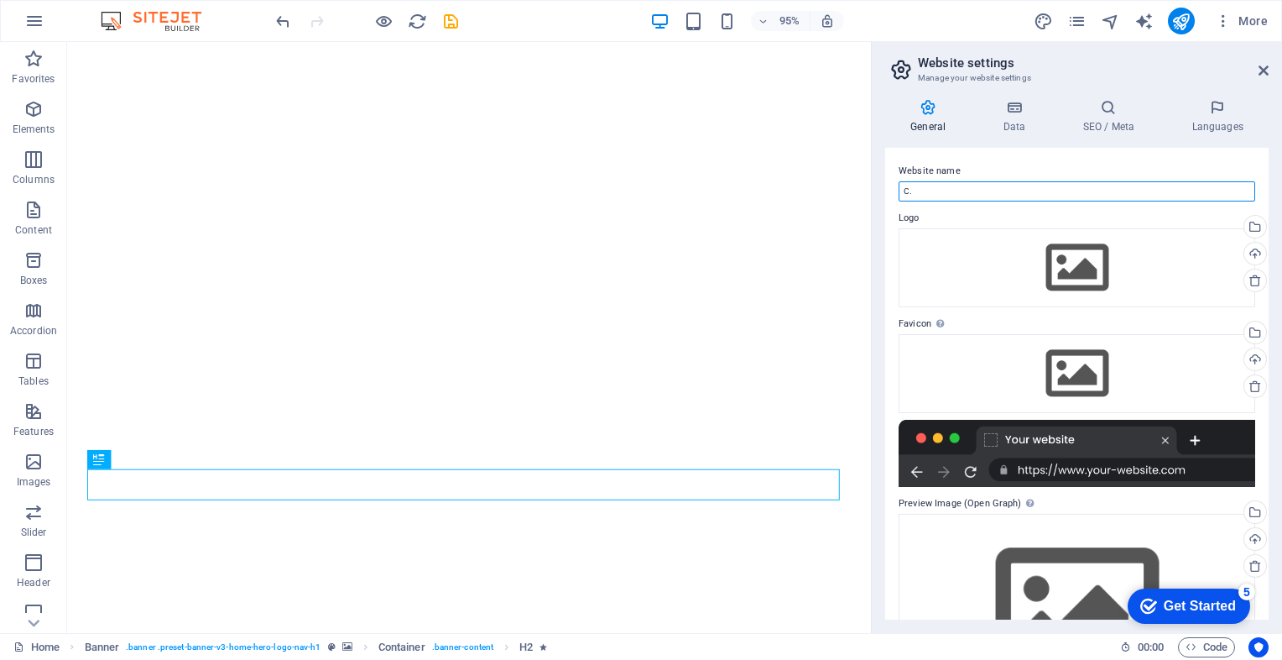
type input "C"
type input "C M Sutherland & Associates"
click at [1016, 112] on icon at bounding box center [1014, 107] width 73 height 17
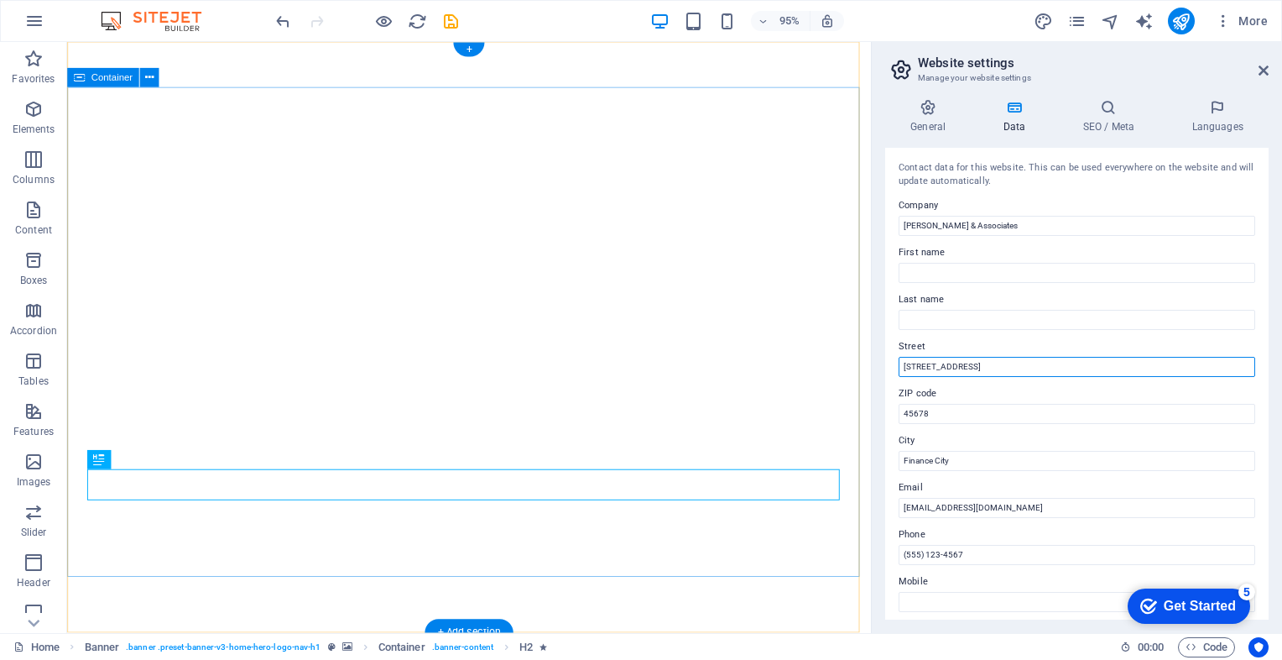
drag, startPoint x: 1047, startPoint y: 403, endPoint x: 867, endPoint y: 386, distance: 181.2
type input "P"
type input "PO Box 387"
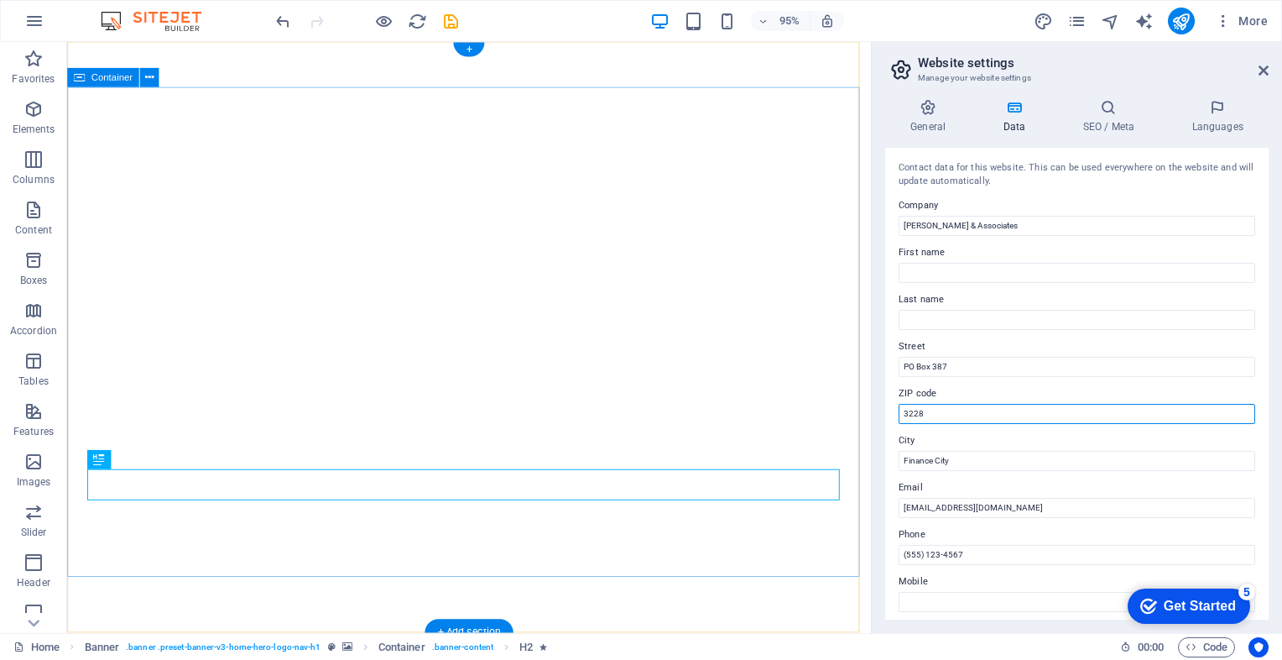
type input "3228"
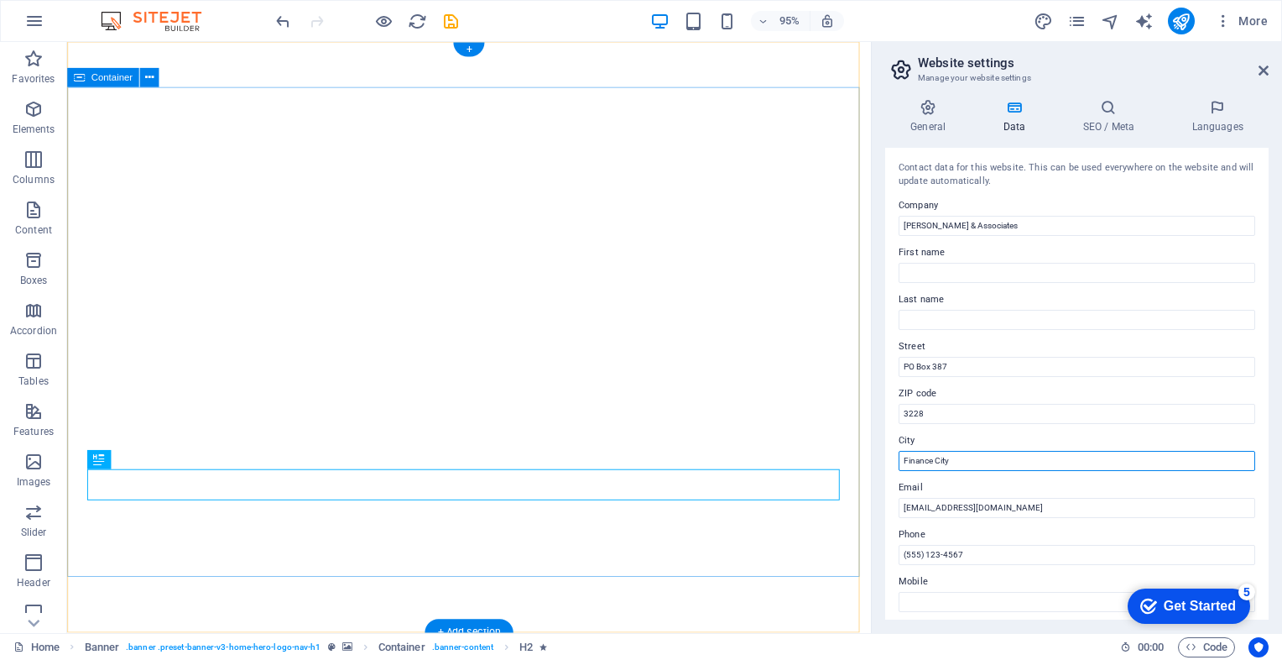
type input "J"
type input "Torquay"
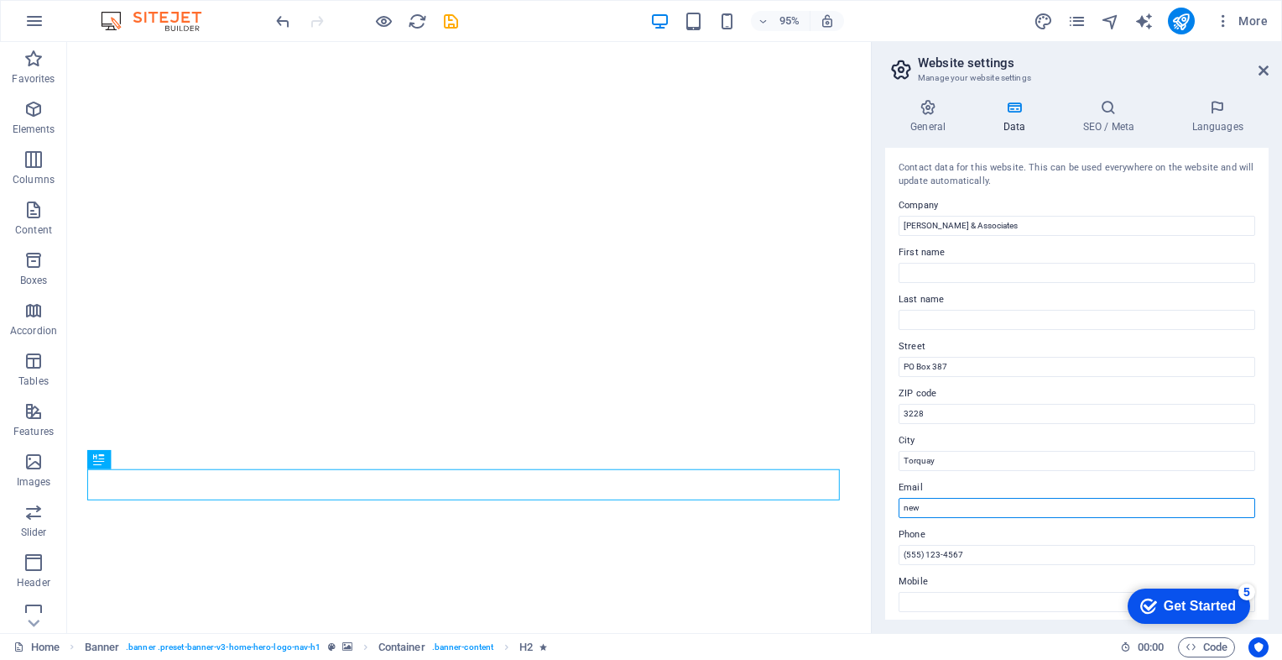
click at [969, 515] on input "new" at bounding box center [1077, 508] width 357 height 20
type input "new@cmsaccounting.com.au"
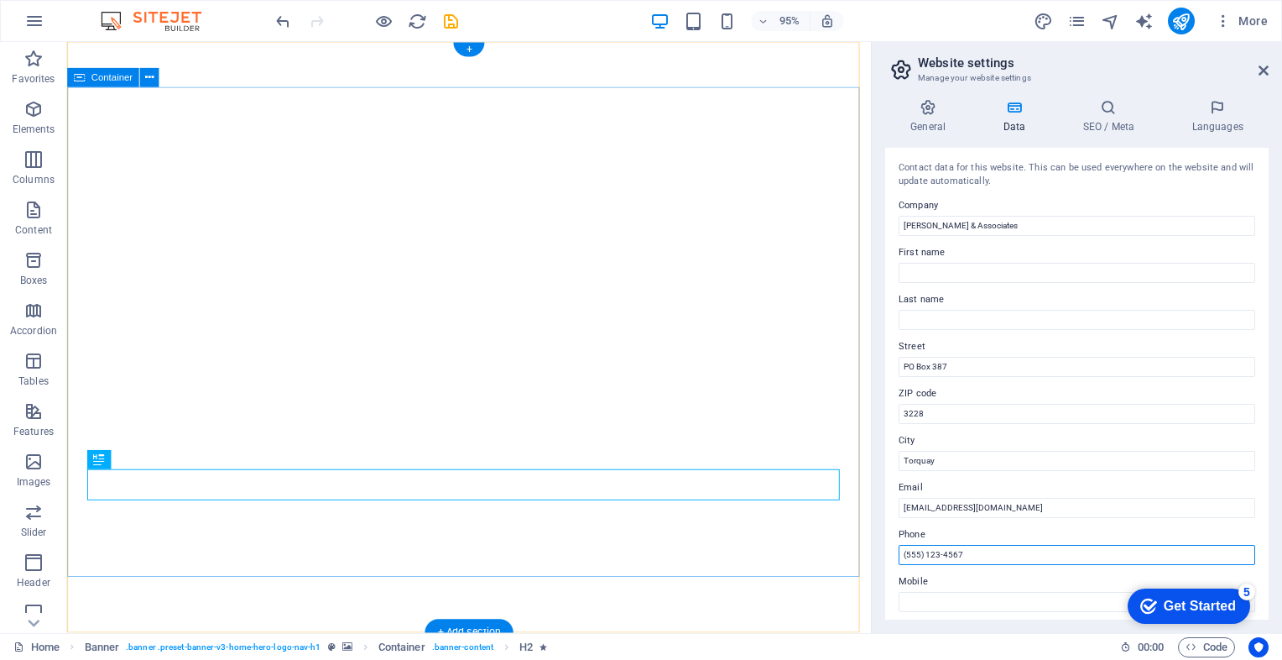
drag, startPoint x: 1037, startPoint y: 588, endPoint x: 834, endPoint y: 583, distance: 203.2
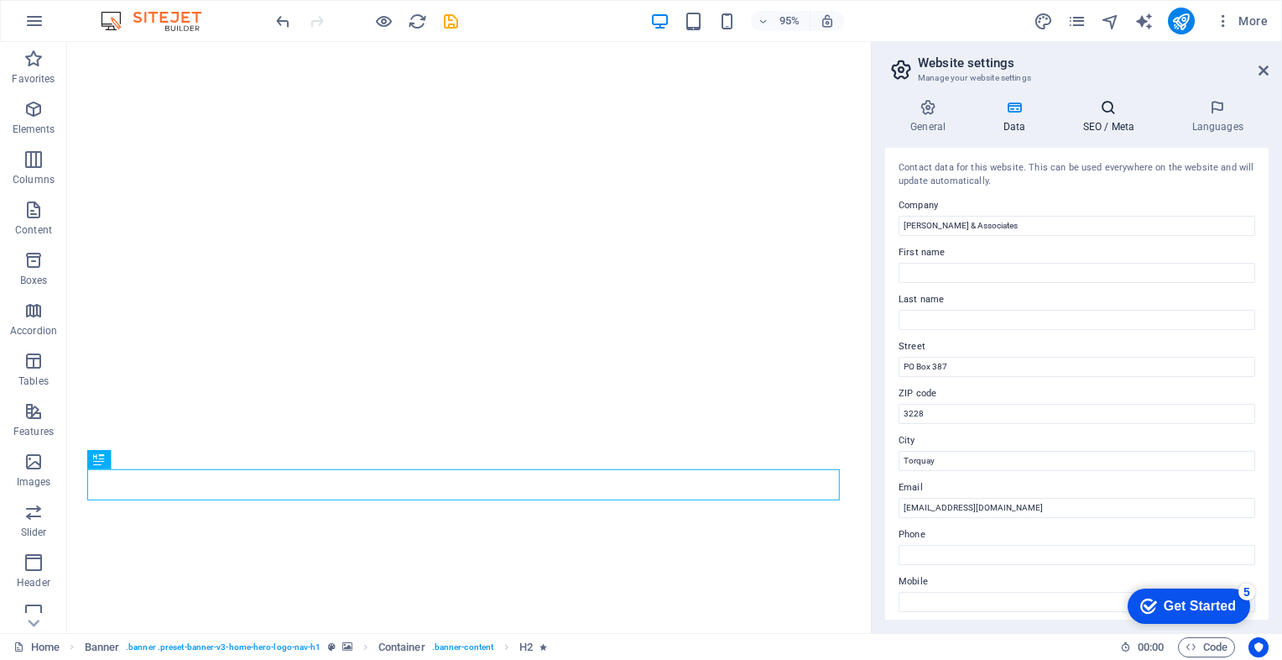
click at [1117, 109] on icon at bounding box center [1108, 107] width 102 height 17
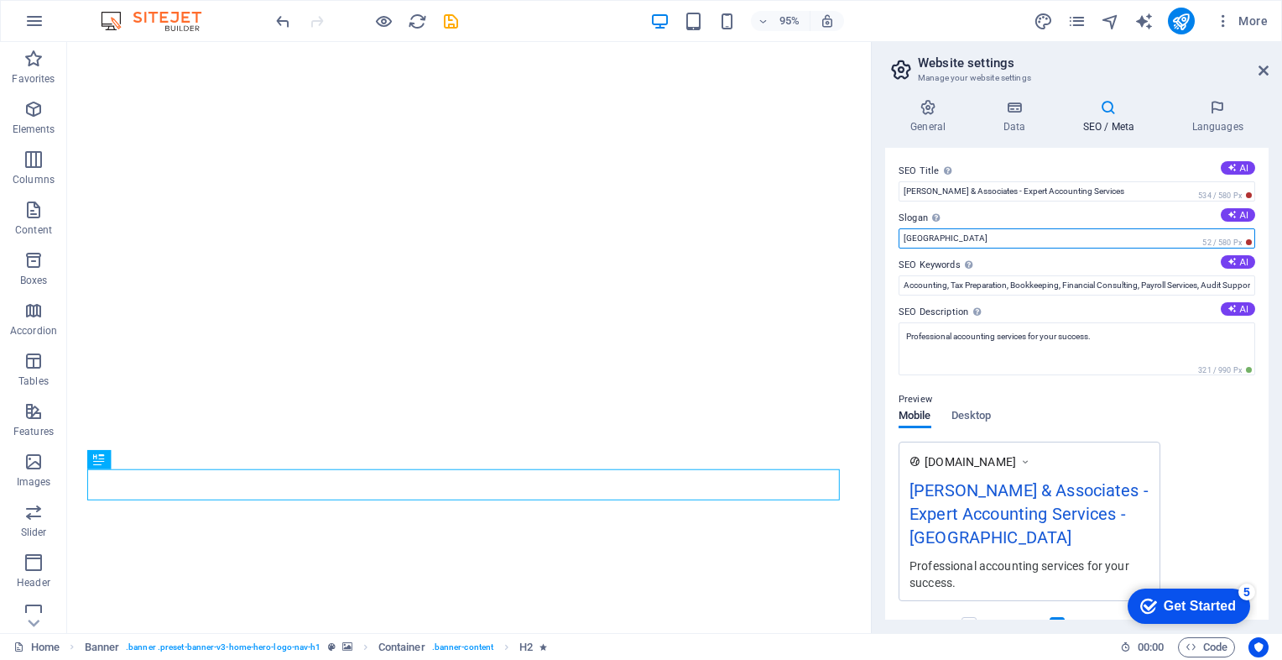
drag, startPoint x: 1084, startPoint y: 280, endPoint x: 890, endPoint y: 265, distance: 194.5
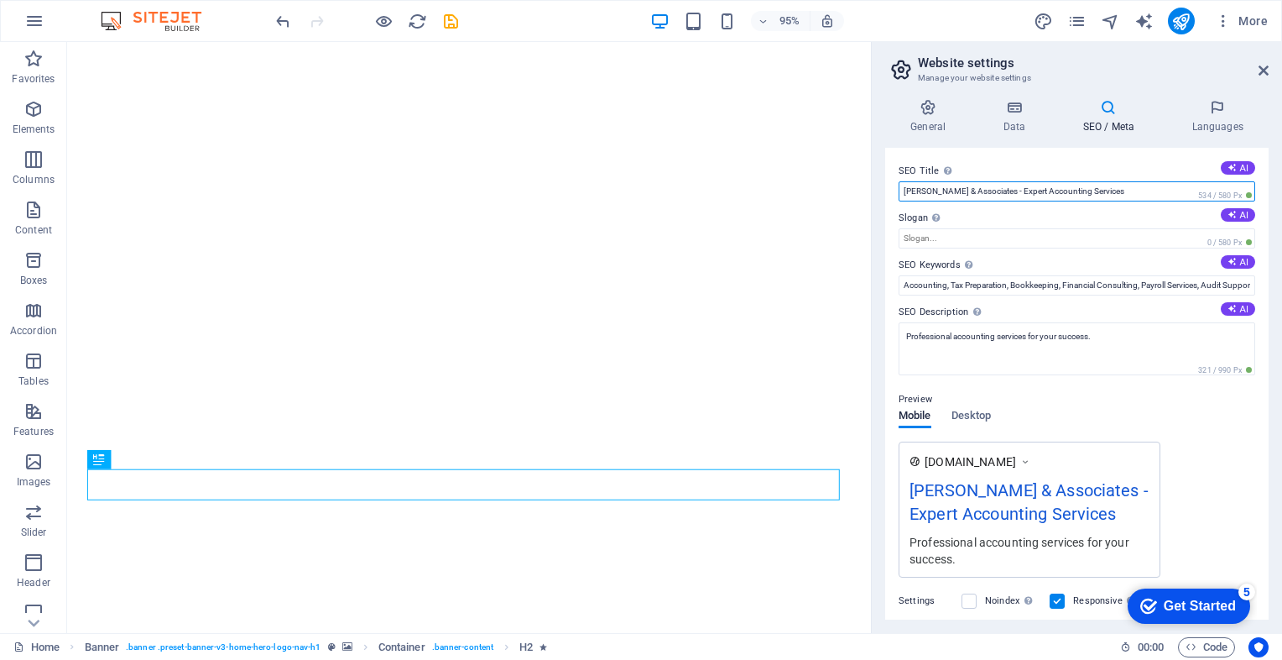
drag, startPoint x: 1049, startPoint y: 191, endPoint x: 1021, endPoint y: 191, distance: 27.7
click at [1021, 191] on input "C.M. Sutherland & Associates - Expert Accounting Services" at bounding box center [1077, 191] width 357 height 20
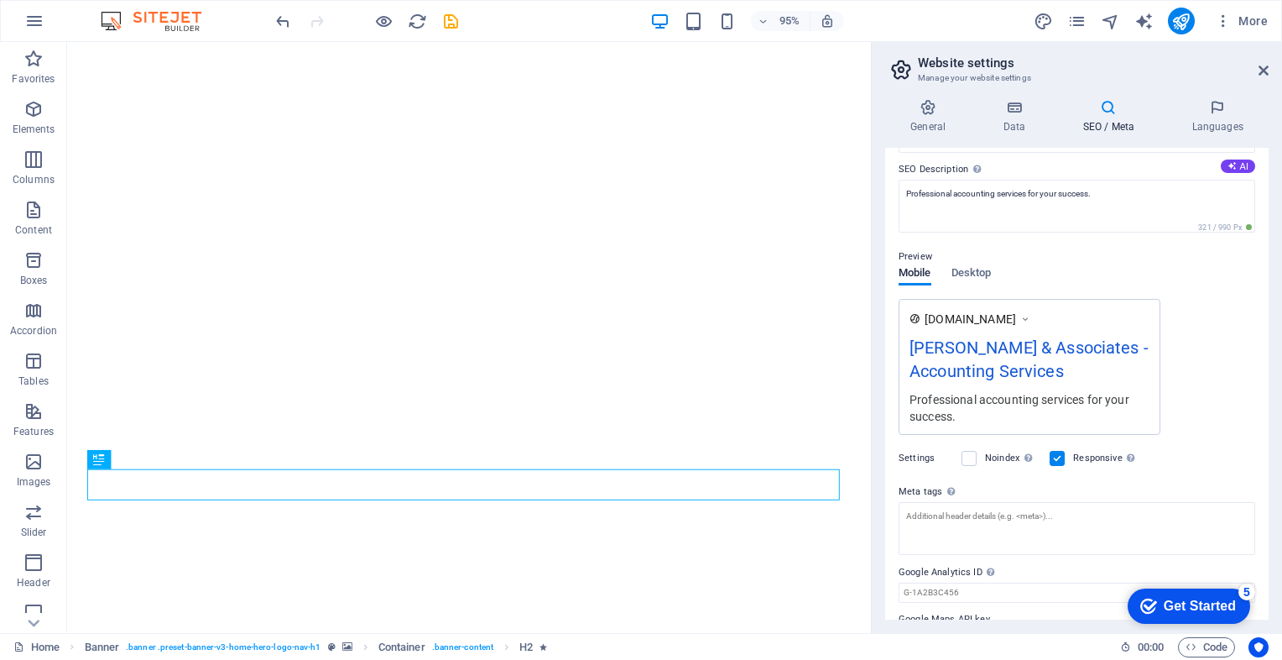
scroll to position [185, 0]
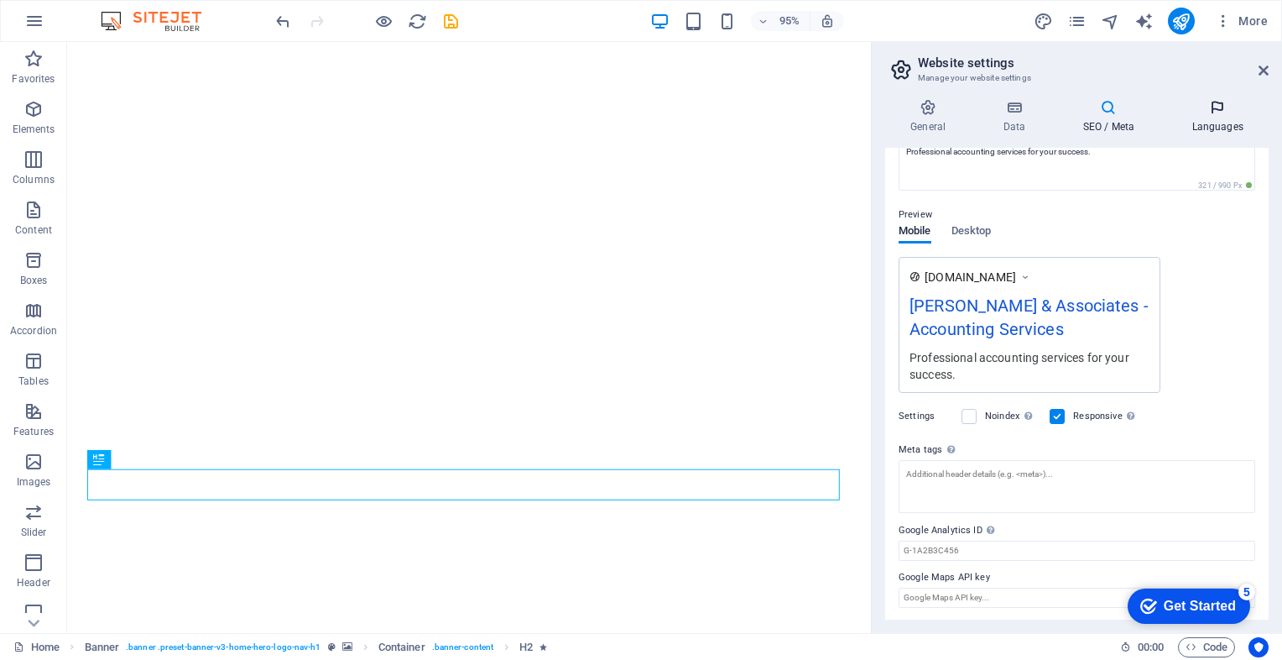
type input "C.M. Sutherland & Associates - Accounting Services"
click at [1216, 119] on h4 "Languages" at bounding box center [1218, 116] width 102 height 35
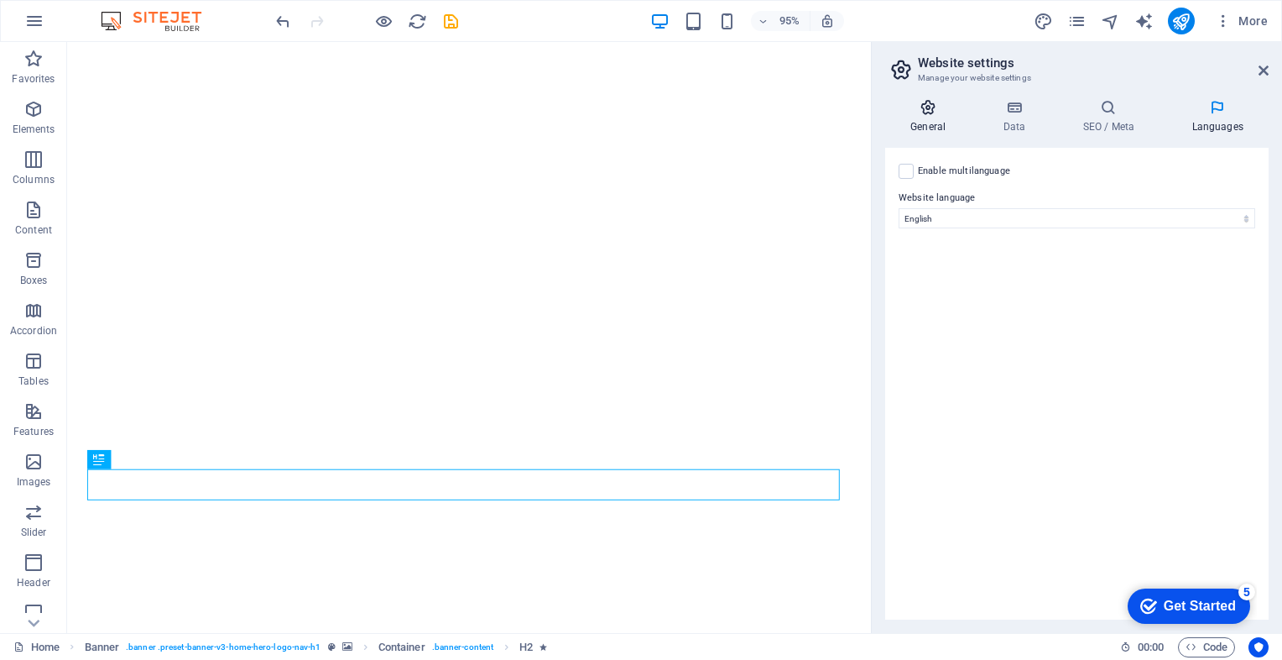
click at [925, 115] on icon at bounding box center [928, 107] width 86 height 17
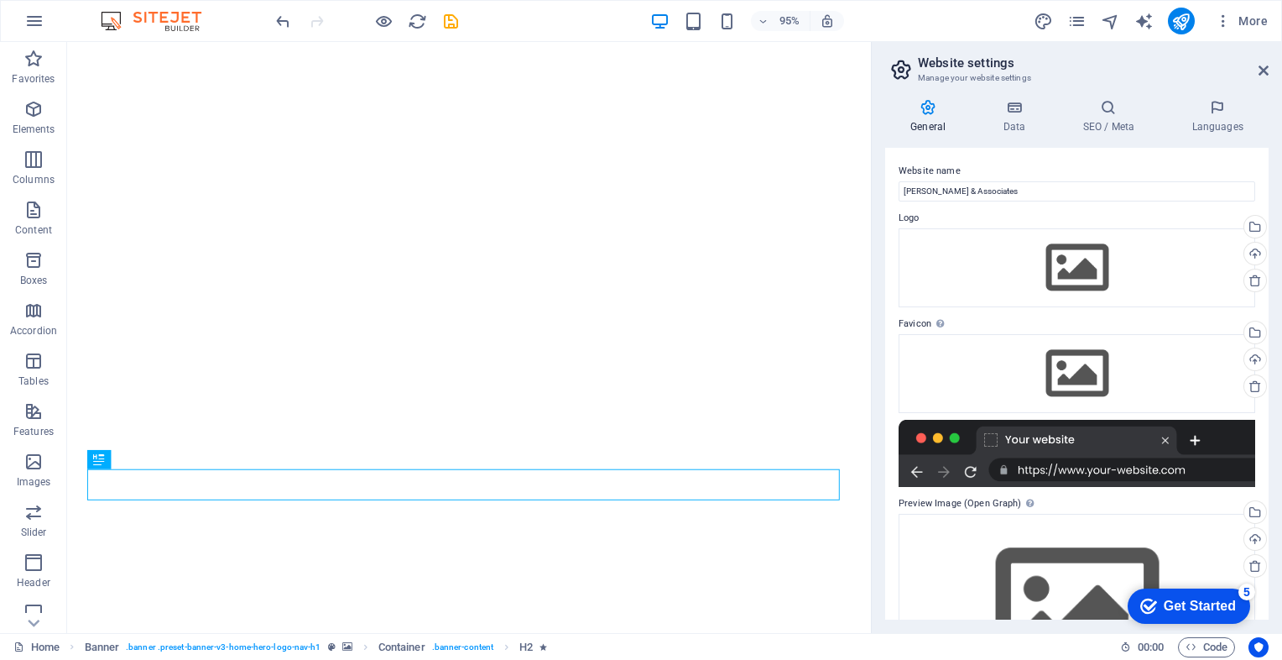
scroll to position [101, 0]
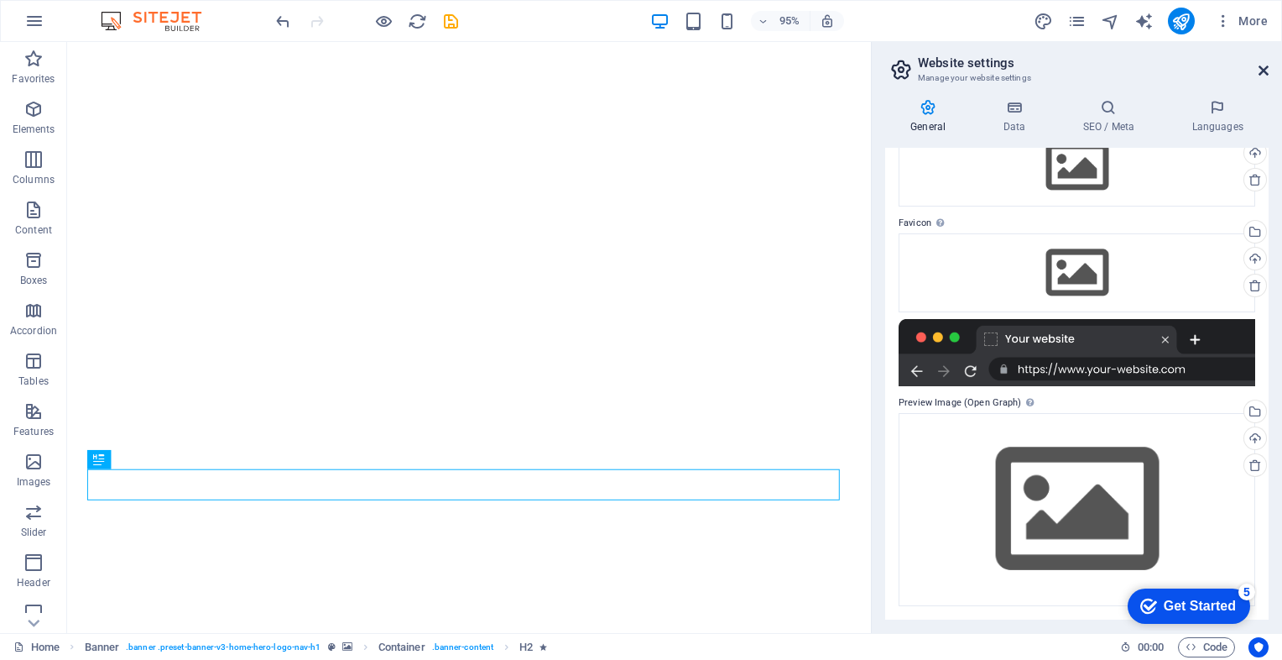
click at [1266, 74] on icon at bounding box center [1264, 70] width 10 height 13
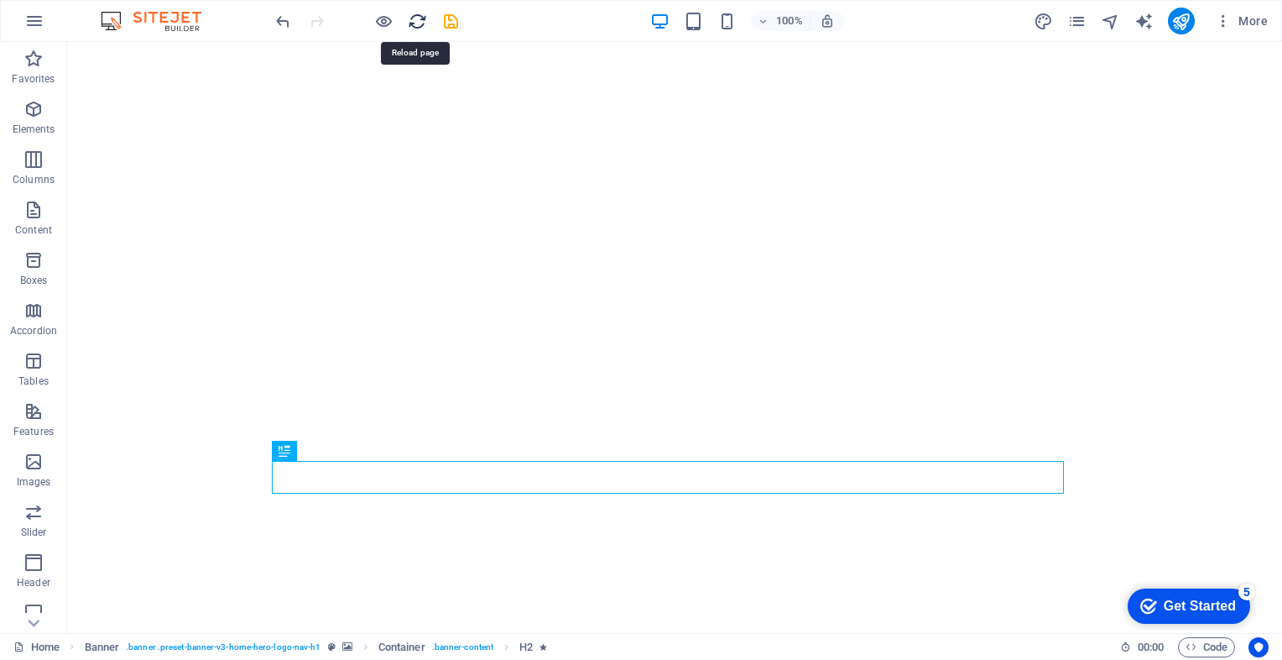
click at [420, 23] on icon "reload" at bounding box center [417, 21] width 19 height 19
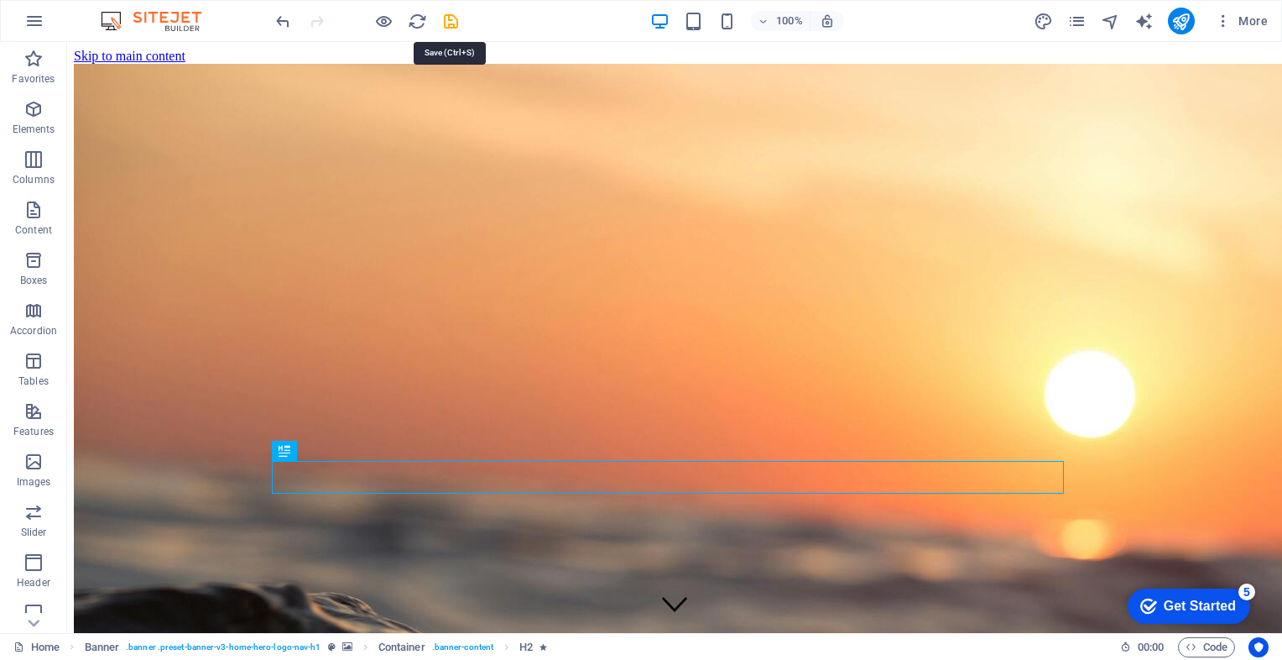
scroll to position [0, 0]
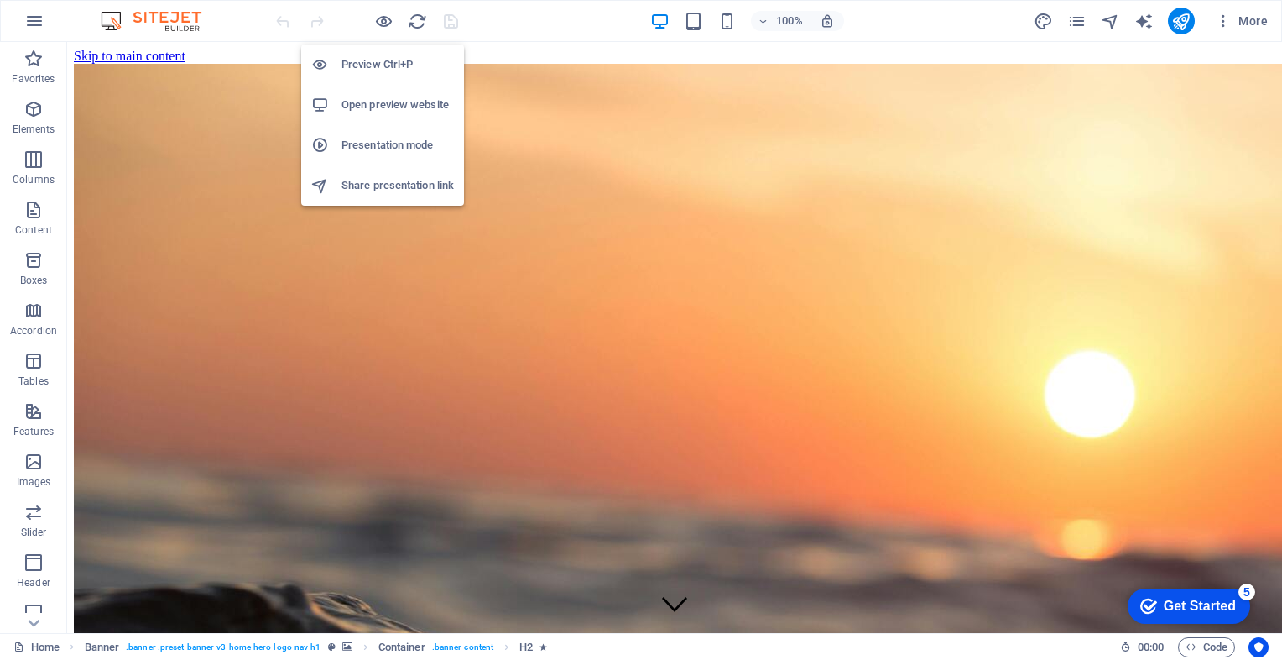
click at [386, 106] on h6 "Open preview website" at bounding box center [398, 105] width 112 height 20
